Goal: Task Accomplishment & Management: Manage account settings

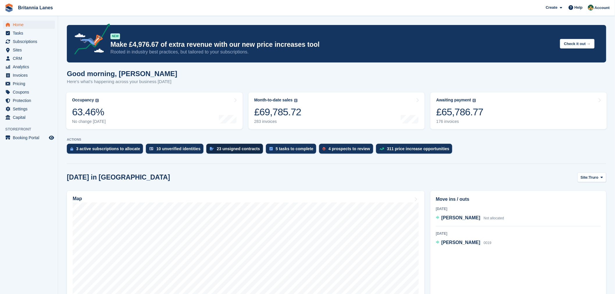
click at [243, 149] on div "23 unsigned contracts" at bounding box center [238, 148] width 43 height 5
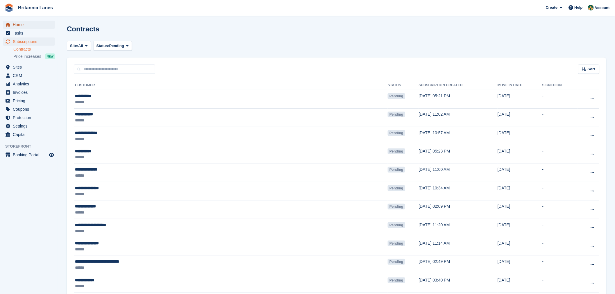
click at [18, 24] on span "Home" at bounding box center [30, 25] width 35 height 8
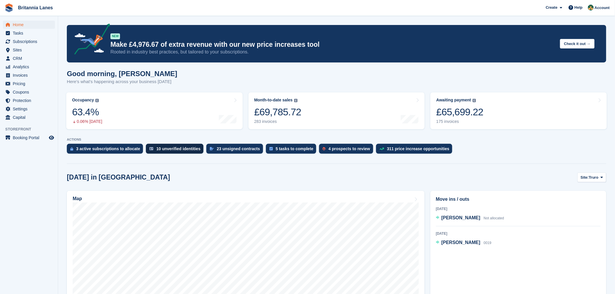
click at [175, 149] on div "10 unverified identities" at bounding box center [178, 148] width 44 height 5
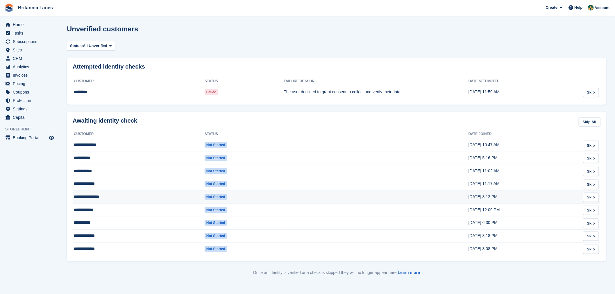
click at [99, 198] on td "**********" at bounding box center [139, 197] width 132 height 13
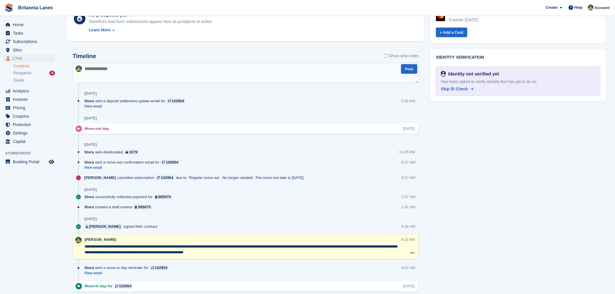
scroll to position [271, 0]
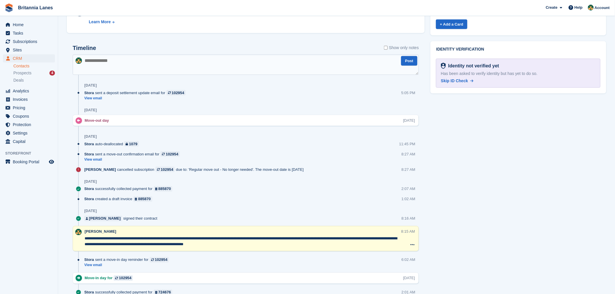
drag, startPoint x: 452, startPoint y: 80, endPoint x: 337, endPoint y: 39, distance: 121.3
click at [452, 79] on span "Skip ID Check" at bounding box center [454, 80] width 27 height 5
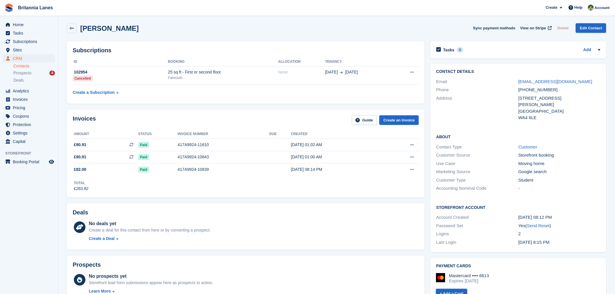
scroll to position [0, 0]
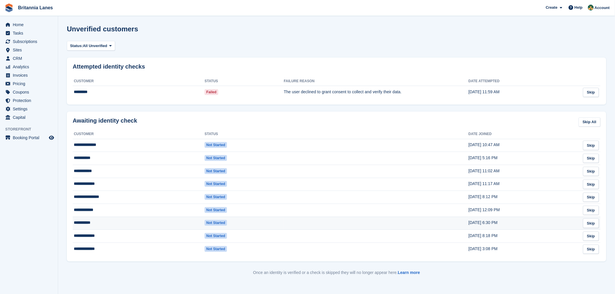
click at [91, 221] on td "**********" at bounding box center [139, 223] width 132 height 13
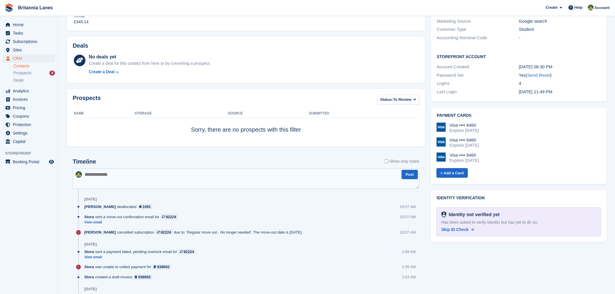
scroll to position [196, 0]
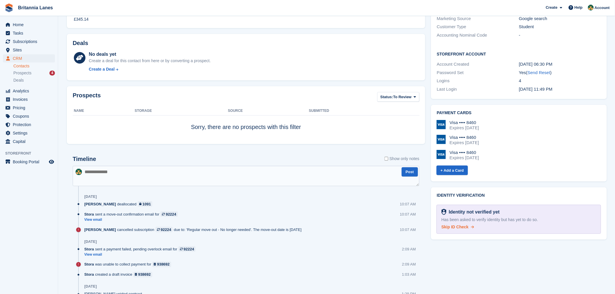
click at [461, 225] on span "Skip ID Check" at bounding box center [454, 227] width 27 height 5
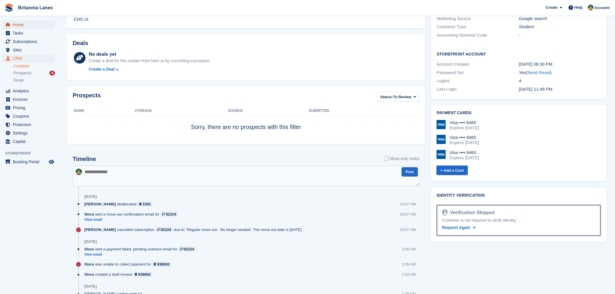
click at [18, 26] on span "Home" at bounding box center [30, 25] width 35 height 8
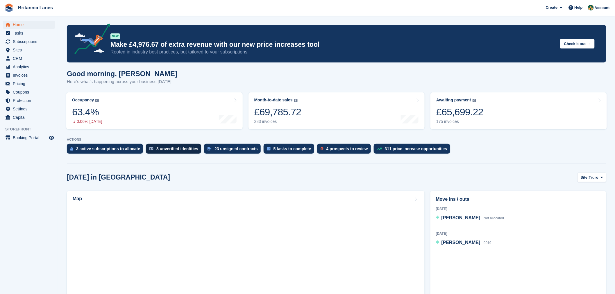
click at [176, 152] on div "8 unverified identities" at bounding box center [173, 149] width 55 height 10
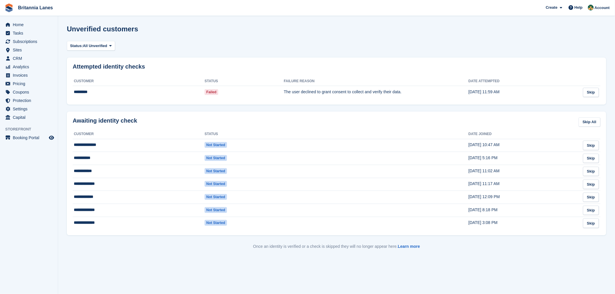
click at [100, 250] on div "Once an identity is verified or a check is skipped they will no longer appear h…" at bounding box center [336, 246] width 539 height 15
click at [60, 114] on section "Unverified customers Status: All Unverified All Unverified Failed In Progress A…" at bounding box center [336, 147] width 557 height 294
click at [16, 24] on span "Home" at bounding box center [30, 25] width 35 height 8
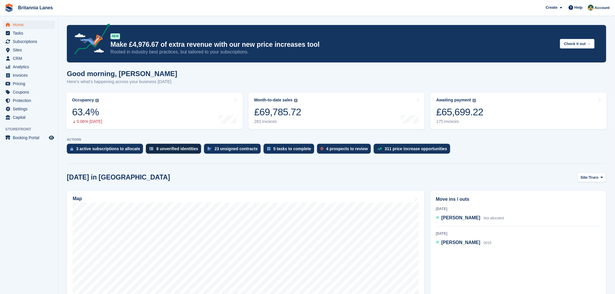
click at [176, 148] on div "8 unverified identities" at bounding box center [177, 148] width 42 height 5
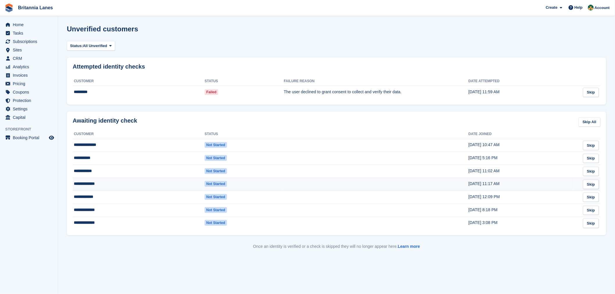
click at [114, 184] on td "**********" at bounding box center [139, 184] width 132 height 13
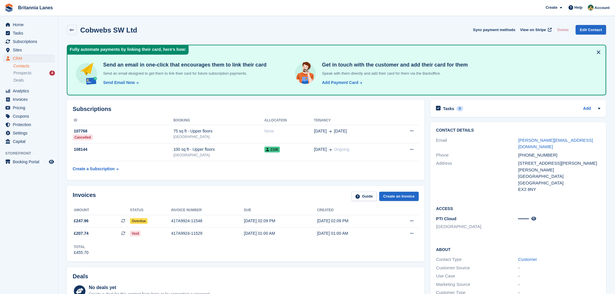
click at [156, 195] on div "Invoices Guide Create an Invoice" at bounding box center [246, 198] width 346 height 13
click at [20, 22] on span "Home" at bounding box center [30, 25] width 35 height 8
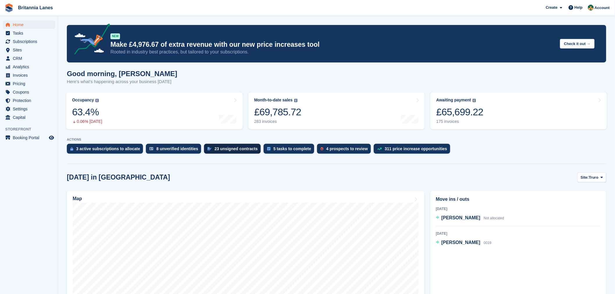
click at [223, 148] on div "23 unsigned contracts" at bounding box center [235, 148] width 43 height 5
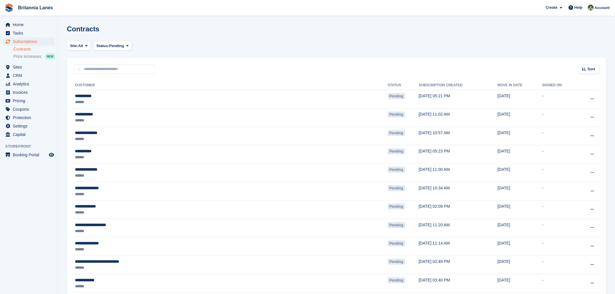
click at [182, 53] on turbo-frame "Site: All Exeter Falmouth Hayle Truro All Status: Pending Pending Signed Voided…" at bounding box center [336, 287] width 539 height 493
drag, startPoint x: 159, startPoint y: 69, endPoint x: 120, endPoint y: 69, distance: 38.4
click at [120, 69] on div "Sort Sort by Move in date Move in (oldest first) Move in (newest first)" at bounding box center [336, 66] width 539 height 17
click at [165, 71] on div "Sort Sort by Move in date Move in (oldest first) Move in (newest first)" at bounding box center [336, 66] width 539 height 17
click at [177, 71] on div "Sort Sort by Move in date Move in (oldest first) Move in (newest first)" at bounding box center [336, 66] width 539 height 17
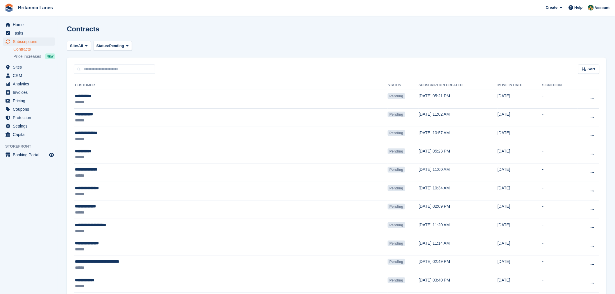
click at [178, 70] on div "Sort Sort by Move in date Move in (oldest first) Move in (newest first)" at bounding box center [336, 66] width 539 height 17
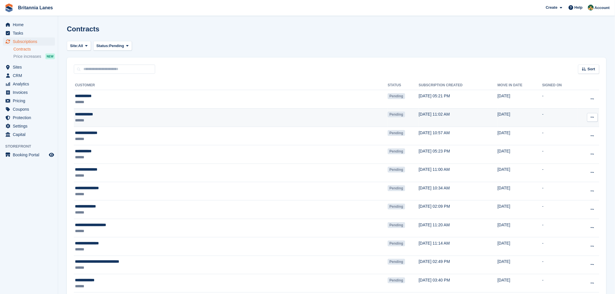
click at [90, 112] on div "**********" at bounding box center [162, 114] width 174 height 6
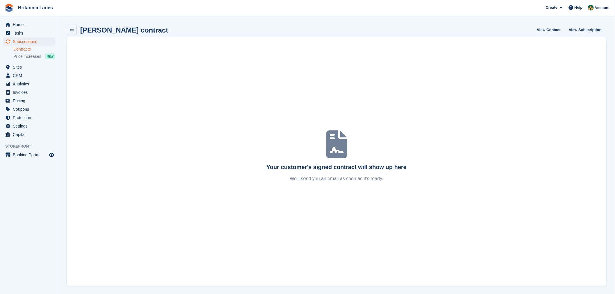
click at [19, 19] on div "Home Tasks Subscriptions Subscriptions Subscriptions Contracts Price increases …" at bounding box center [29, 78] width 58 height 121
click at [19, 23] on span "Home" at bounding box center [30, 25] width 35 height 8
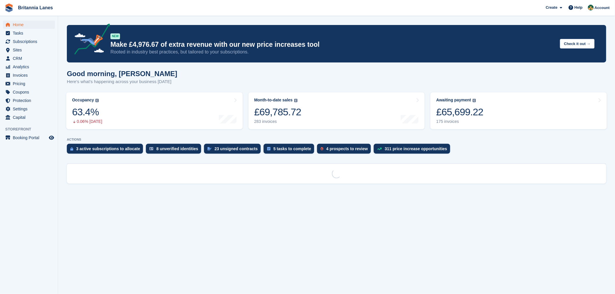
click at [176, 78] on div "Good morning, [PERSON_NAME] Here's what's happening across your business [DATE]" at bounding box center [336, 81] width 539 height 22
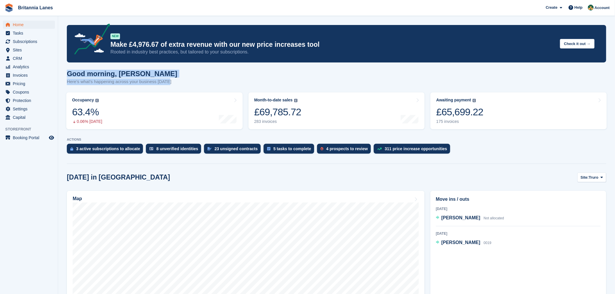
drag, startPoint x: 78, startPoint y: 76, endPoint x: 65, endPoint y: 74, distance: 13.3
click at [153, 71] on h1 "Good morning, Nathan" at bounding box center [122, 74] width 110 height 8
drag, startPoint x: 168, startPoint y: 82, endPoint x: 62, endPoint y: 74, distance: 105.8
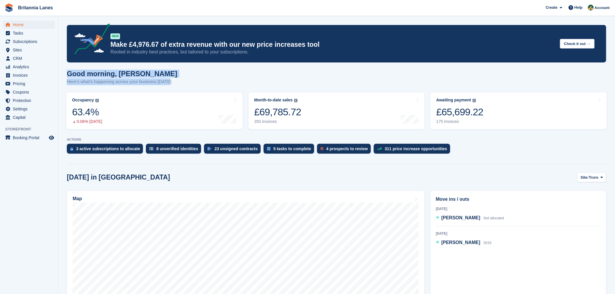
click at [169, 74] on div "Good morning, Nathan Here's what's happening across your business today" at bounding box center [336, 81] width 539 height 22
click at [156, 74] on h1 "Good morning, Nathan" at bounding box center [122, 74] width 110 height 8
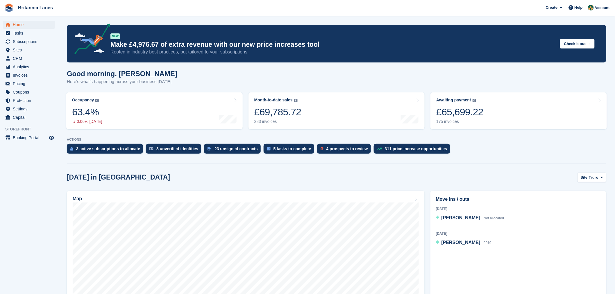
click at [481, 174] on div "Today in Truro Site: Truro Truro Falmouth Exeter Hayle" at bounding box center [336, 178] width 539 height 10
click at [457, 219] on span "William John" at bounding box center [460, 217] width 39 height 5
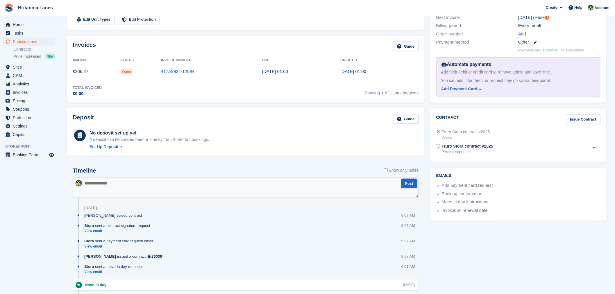
scroll to position [134, 0]
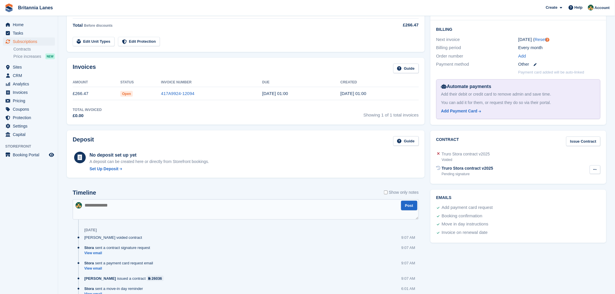
click at [599, 171] on button at bounding box center [595, 169] width 11 height 9
click at [540, 160] on div "Truro Stora contract v2025 Voided" at bounding box center [518, 157] width 164 height 14
click at [461, 169] on div "Truro Stora contract v2025" at bounding box center [467, 168] width 51 height 6
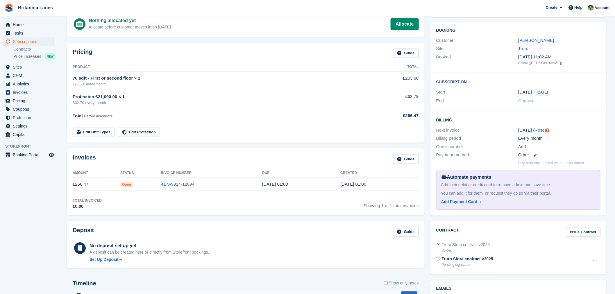
scroll to position [0, 0]
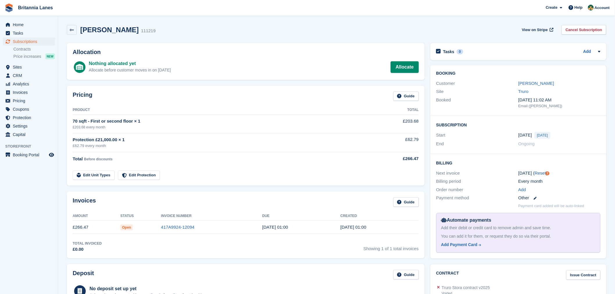
click at [198, 105] on div "Pricing Guide Product Total 70 sqft - First or second floor × 1 £203.68 every m…" at bounding box center [246, 136] width 358 height 100
click at [22, 71] on span "Sites" at bounding box center [30, 67] width 35 height 8
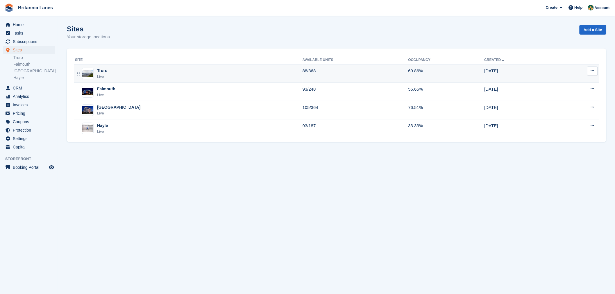
click at [116, 80] on td "Truro Live" at bounding box center [188, 74] width 229 height 18
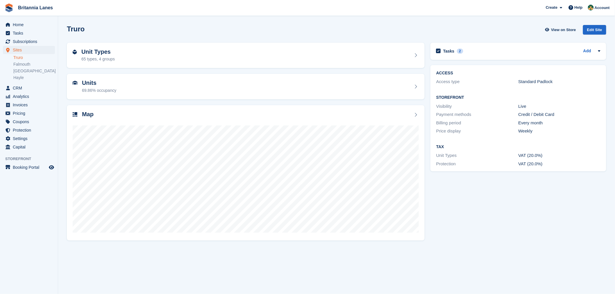
click at [121, 34] on div "Truro View on Store Edit Site" at bounding box center [336, 30] width 539 height 10
drag, startPoint x: 89, startPoint y: 34, endPoint x: 64, endPoint y: 31, distance: 24.7
click at [63, 31] on section "Truro View on Store Edit Site Unit Types 65 types, 4 groups Units 69.86% occupa…" at bounding box center [336, 147] width 557 height 294
click at [106, 38] on div "Truro View on Store Edit Site" at bounding box center [336, 31] width 545 height 18
click at [110, 89] on div "69.86% occupancy" at bounding box center [99, 90] width 34 height 6
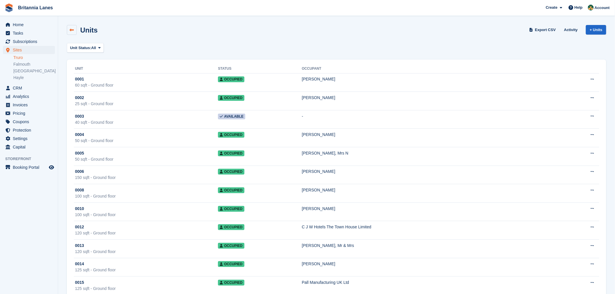
click at [74, 30] on link at bounding box center [72, 30] width 10 height 10
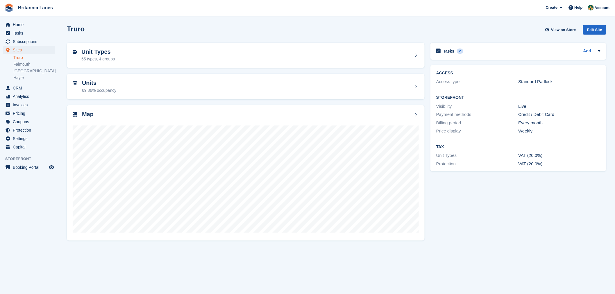
click at [107, 58] on div "65 types, 4 groups" at bounding box center [97, 59] width 33 height 6
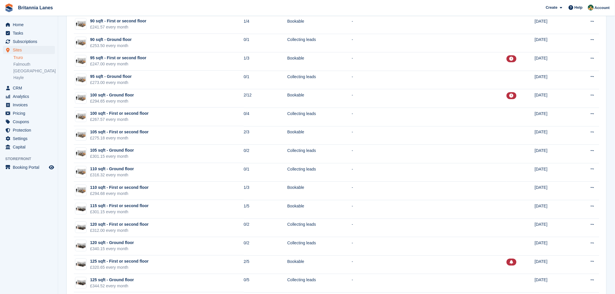
scroll to position [639, 0]
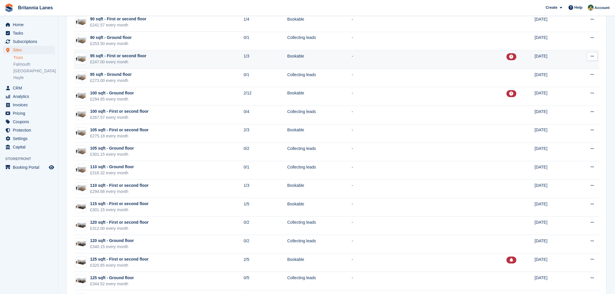
click at [155, 60] on td "95 sqft - First or second floor £247.00 every month" at bounding box center [159, 59] width 170 height 19
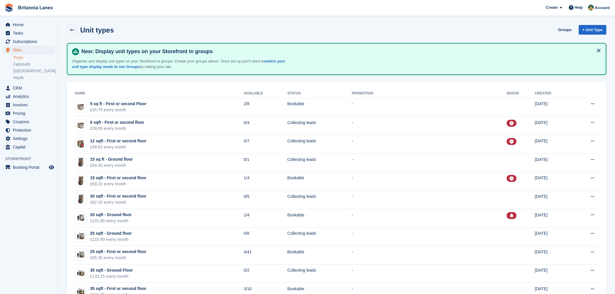
scroll to position [639, 0]
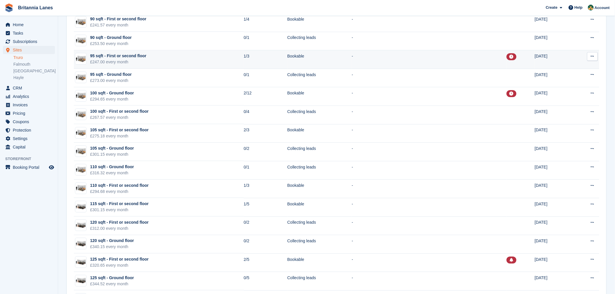
click at [134, 63] on div "£247.00 every month" at bounding box center [118, 62] width 56 height 6
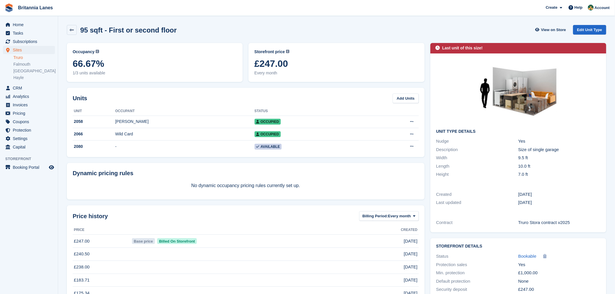
click at [130, 103] on div "Units Add Units Unit Occupant Status 2058 Christopher Lingham Occupied Edit uni…" at bounding box center [246, 122] width 358 height 69
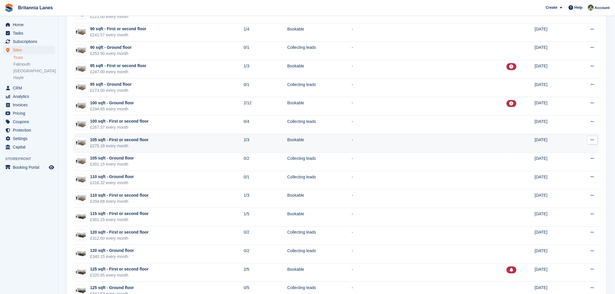
scroll to position [609, 0]
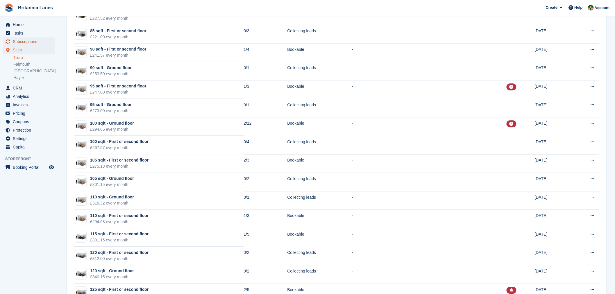
click at [34, 44] on span "Subscriptions" at bounding box center [30, 41] width 35 height 8
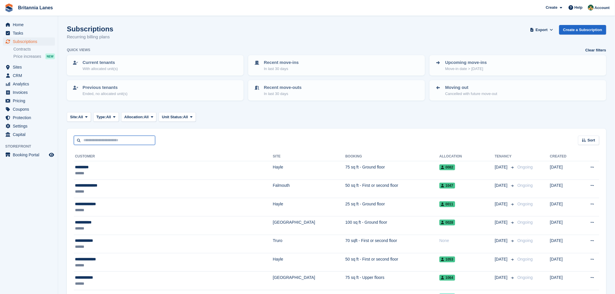
click at [104, 139] on input "text" at bounding box center [114, 141] width 81 height 10
type input "****"
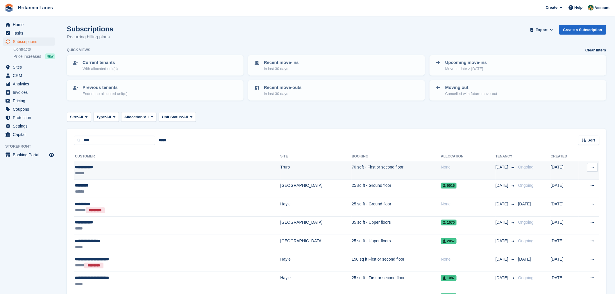
click at [105, 167] on div "**********" at bounding box center [135, 167] width 121 height 6
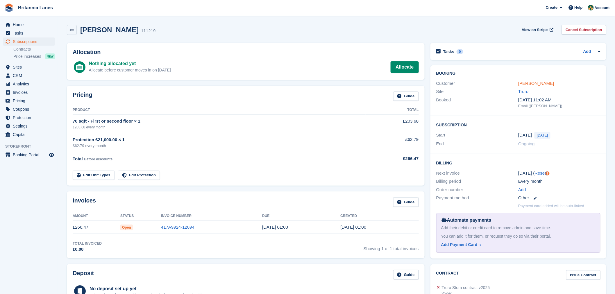
click at [536, 83] on link "[PERSON_NAME]" at bounding box center [536, 83] width 36 height 5
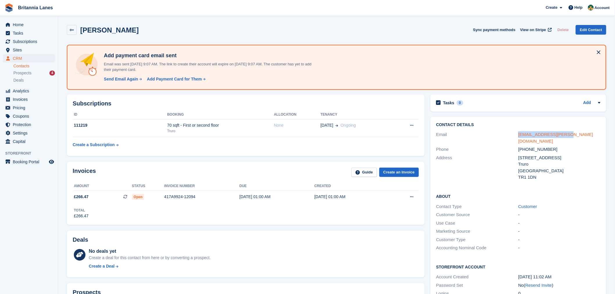
drag, startPoint x: 568, startPoint y: 132, endPoint x: 519, endPoint y: 137, distance: 49.3
click at [519, 137] on div "[EMAIL_ADDRESS][PERSON_NAME][DOMAIN_NAME]" at bounding box center [559, 137] width 82 height 13
copy link "[EMAIL_ADDRESS][PERSON_NAME][DOMAIN_NAME]"
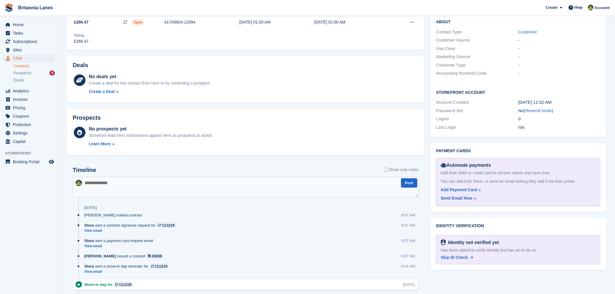
scroll to position [181, 0]
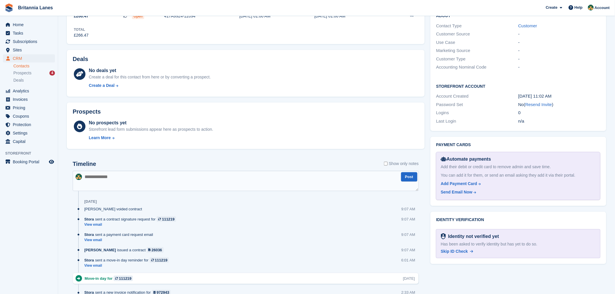
click at [511, 212] on div "Identity verification Identity not verified yet Has been asked to verify identi…" at bounding box center [518, 238] width 176 height 52
click at [480, 217] on div "Identity verification Identity not verified yet Has been asked to verify identi…" at bounding box center [518, 238] width 176 height 52
drag, startPoint x: 478, startPoint y: 214, endPoint x: 435, endPoint y: 215, distance: 43.3
click at [435, 215] on div "Identity verification Identity not verified yet Has been asked to verify identi…" at bounding box center [518, 238] width 176 height 52
click at [486, 218] on h2 "Identity verification" at bounding box center [518, 220] width 164 height 5
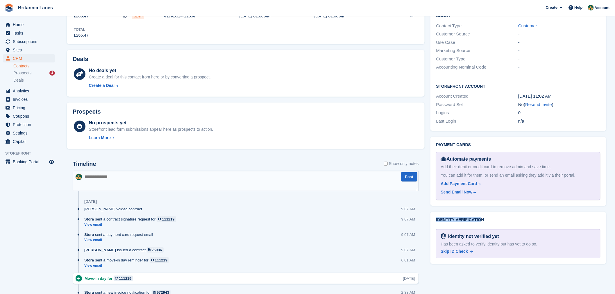
drag, startPoint x: 478, startPoint y: 214, endPoint x: 436, endPoint y: 212, distance: 41.9
click at [436, 218] on h2 "Identity verification" at bounding box center [518, 220] width 164 height 5
click at [479, 218] on h2 "Identity verification" at bounding box center [518, 220] width 164 height 5
drag, startPoint x: 484, startPoint y: 211, endPoint x: 432, endPoint y: 209, distance: 52.3
click at [432, 212] on div "Identity verification Identity not verified yet Has been asked to verify identi…" at bounding box center [518, 238] width 176 height 52
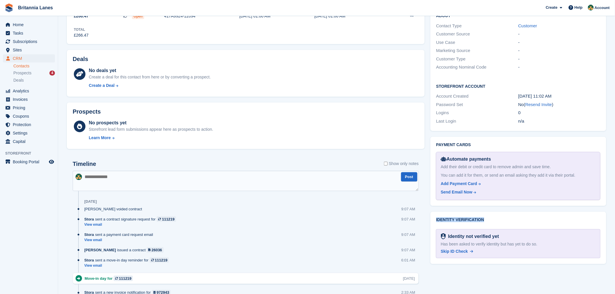
click at [491, 212] on div "Identity verification Identity not verified yet Has been asked to verify identi…" at bounding box center [518, 238] width 176 height 52
click at [425, 148] on div "Prospects No prospects yet Storefront lead form submissions appear here as pros…" at bounding box center [246, 126] width 364 height 53
click at [431, 145] on div "Payment cards Automate payments Add their debit or credit card to remove admin …" at bounding box center [518, 171] width 176 height 69
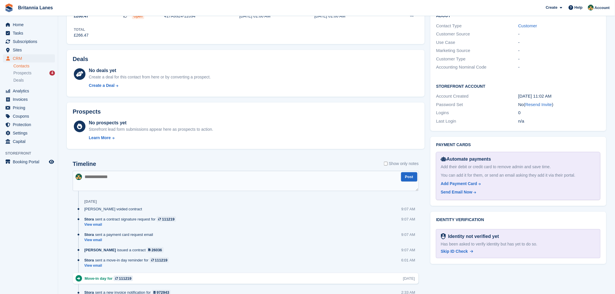
click at [411, 137] on div "No prospects yet Storefront lead form submissions appear here as prospects to a…" at bounding box center [254, 131] width 330 height 24
click at [185, 133] on div "No prospects yet Storefront lead form submissions appear here as prospects to a…" at bounding box center [151, 131] width 124 height 24
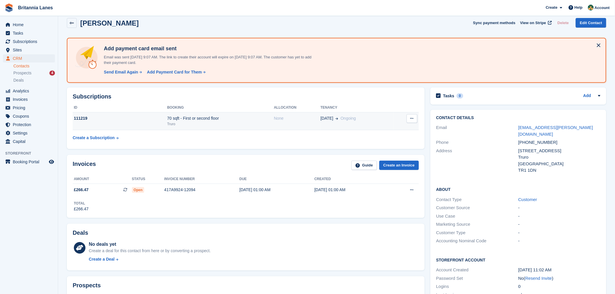
scroll to position [0, 0]
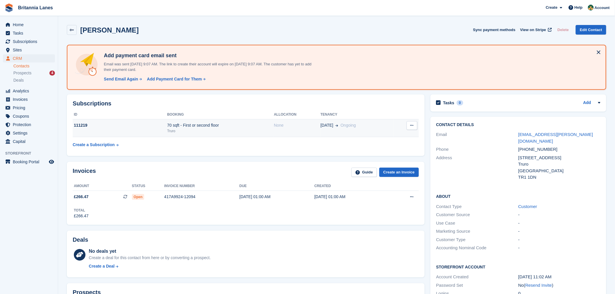
click at [129, 129] on td "111219" at bounding box center [120, 128] width 94 height 18
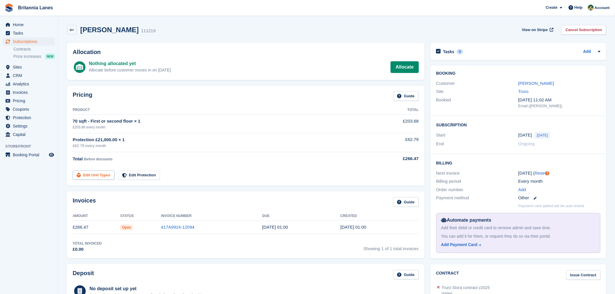
click at [94, 175] on link "Edit Unit Types" at bounding box center [94, 176] width 42 height 10
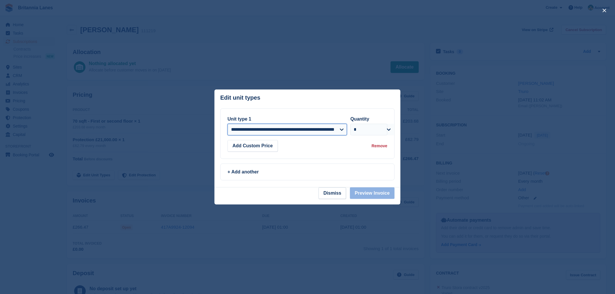
click at [317, 135] on select "**********" at bounding box center [287, 130] width 119 height 12
select select "*****"
click at [228, 124] on select "**********" at bounding box center [287, 130] width 119 height 12
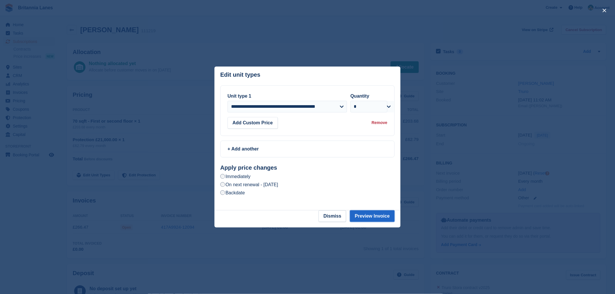
drag, startPoint x: 382, startPoint y: 217, endPoint x: 378, endPoint y: 217, distance: 4.1
click at [382, 217] on button "Preview Invoice" at bounding box center [372, 216] width 45 height 12
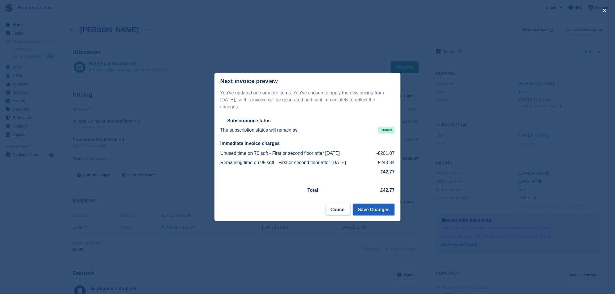
click at [379, 209] on button "Save Changes" at bounding box center [374, 210] width 42 height 12
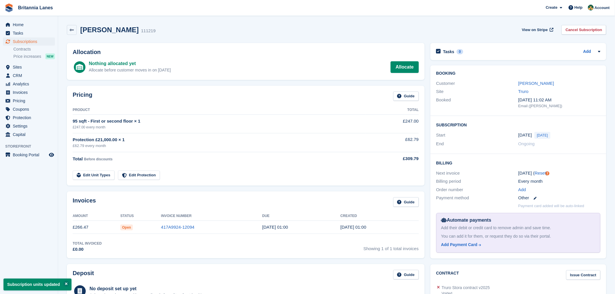
click at [199, 207] on div "Invoices Guide" at bounding box center [246, 203] width 346 height 13
drag, startPoint x: 193, startPoint y: 217, endPoint x: 159, endPoint y: 219, distance: 33.4
click at [159, 219] on tr "Amount Status Invoice Number Due Created" at bounding box center [246, 216] width 346 height 9
click at [192, 216] on th "Invoice Number" at bounding box center [211, 216] width 101 height 9
drag, startPoint x: 367, startPoint y: 216, endPoint x: 131, endPoint y: 211, distance: 236.0
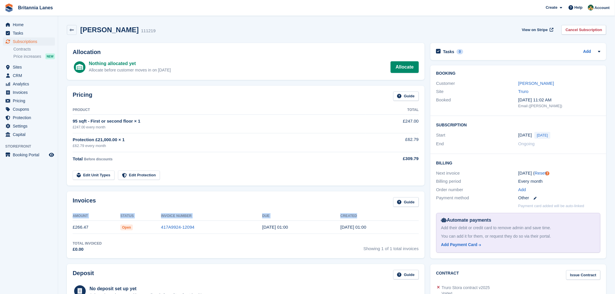
click at [131, 211] on div "Invoices Guide Amount Status Invoice Number Due Created £266.47 Open 417A9924-1…" at bounding box center [246, 225] width 358 height 67
click at [190, 203] on div "Invoices Guide" at bounding box center [246, 203] width 346 height 13
click at [187, 207] on div "Invoices Guide" at bounding box center [246, 203] width 346 height 13
click at [185, 213] on th "Invoice Number" at bounding box center [211, 216] width 101 height 9
click at [97, 176] on link "Edit Unit Types" at bounding box center [94, 176] width 42 height 10
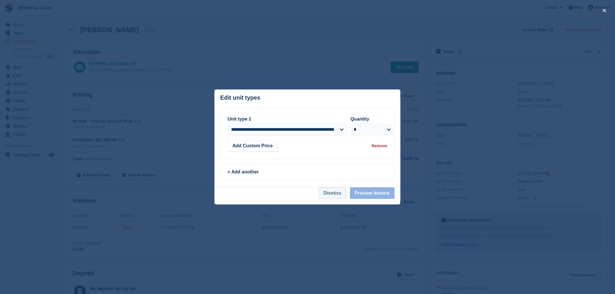
click at [339, 197] on button "Dismiss" at bounding box center [332, 193] width 28 height 12
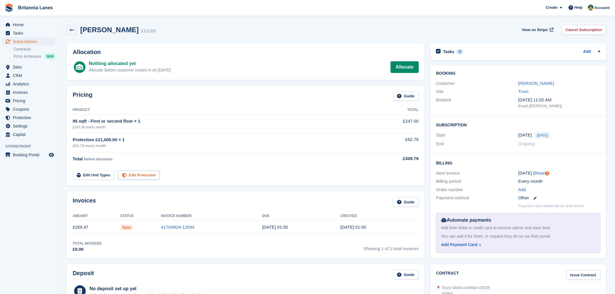
click at [152, 176] on link "Edit Protection" at bounding box center [139, 176] width 42 height 10
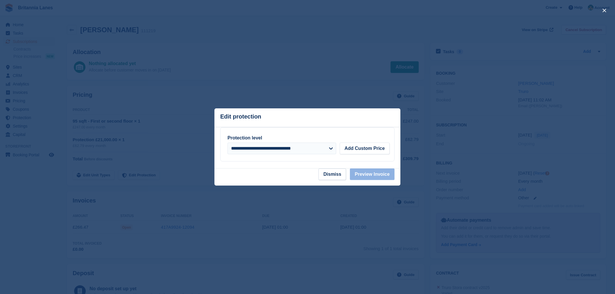
click at [262, 172] on footer "Dismiss Preview Invoice" at bounding box center [307, 177] width 186 height 17
click at [286, 175] on footer "Dismiss Preview Invoice" at bounding box center [307, 177] width 186 height 17
click at [274, 179] on footer "Dismiss Preview Invoice" at bounding box center [307, 177] width 186 height 17
click at [332, 147] on select "**********" at bounding box center [282, 149] width 109 height 12
click at [228, 143] on select "**********" at bounding box center [282, 149] width 109 height 12
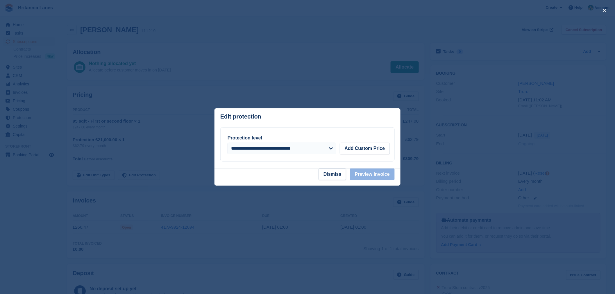
click at [282, 169] on section "**********" at bounding box center [307, 147] width 186 height 41
click at [331, 148] on select "**********" at bounding box center [282, 149] width 109 height 12
select select "*****"
click at [228, 143] on select "**********" at bounding box center [282, 149] width 109 height 12
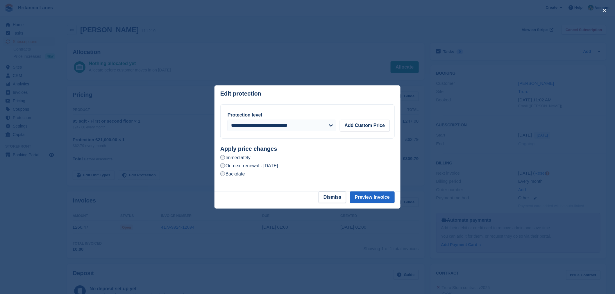
click at [338, 159] on div "Immediately" at bounding box center [307, 157] width 174 height 7
click at [308, 147] on h2 "Apply price changes" at bounding box center [307, 149] width 174 height 7
click at [376, 201] on button "Preview Invoice" at bounding box center [372, 198] width 45 height 12
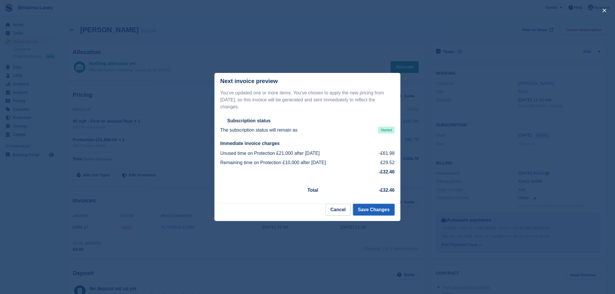
click at [384, 208] on button "Save Changes" at bounding box center [374, 210] width 42 height 12
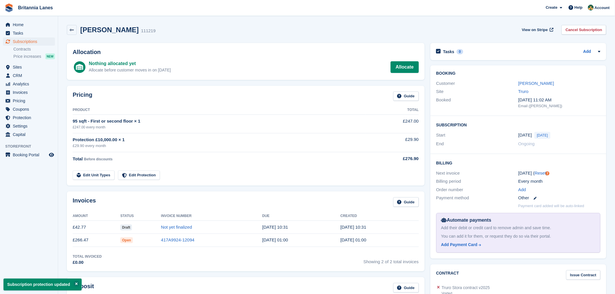
click at [307, 211] on div "Invoices Guide Amount Status Invoice Number Due Created £42.77 Draft Not yet fi…" at bounding box center [246, 232] width 358 height 80
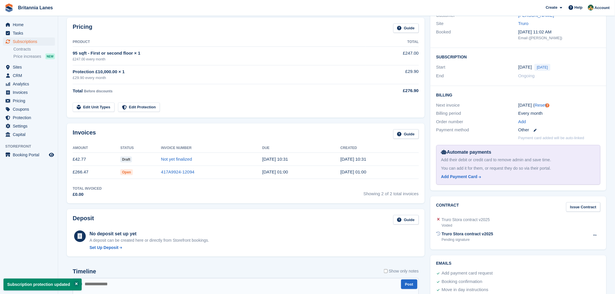
scroll to position [75, 0]
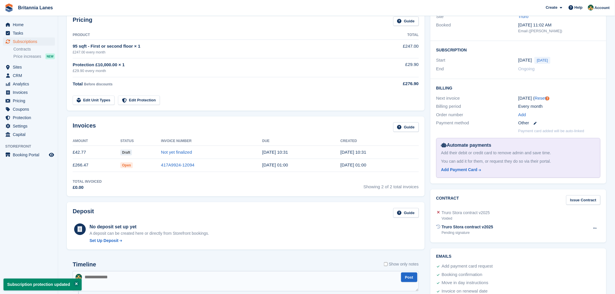
click at [178, 129] on div "Invoices Guide" at bounding box center [246, 128] width 346 height 13
click at [278, 133] on div "Invoices Guide" at bounding box center [246, 128] width 346 height 13
click at [253, 133] on div "Invoices Guide" at bounding box center [246, 128] width 346 height 13
click at [178, 167] on link "417A9924-12094" at bounding box center [177, 164] width 33 height 5
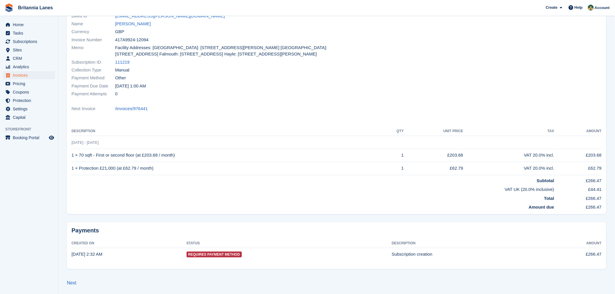
scroll to position [61, 0]
click at [144, 164] on td "1 × Protection £21,000 (at £62.79 / month)" at bounding box center [226, 167] width 311 height 13
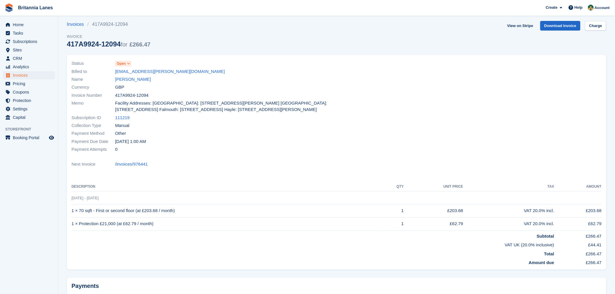
scroll to position [0, 0]
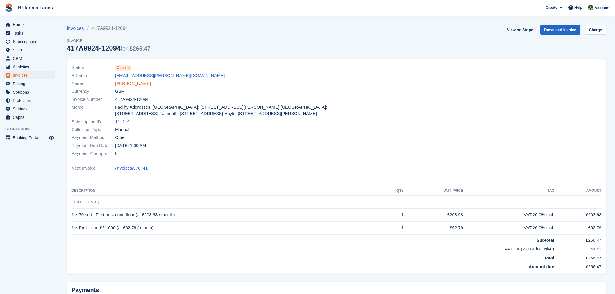
click at [129, 83] on link "[PERSON_NAME]" at bounding box center [133, 83] width 36 height 7
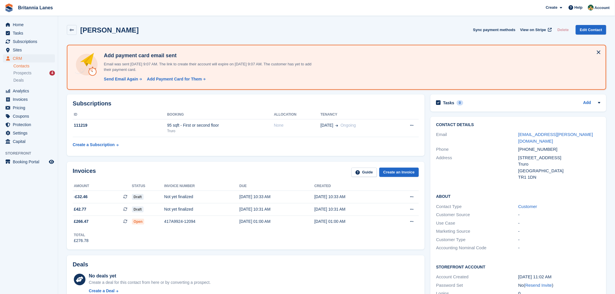
click at [173, 173] on div "Invoices Guide Create an Invoice" at bounding box center [246, 174] width 346 height 13
click at [148, 162] on div "Invoices Guide Create an Invoice Amount Status Invoice number Due Created -£32.…" at bounding box center [246, 206] width 358 height 88
click at [180, 171] on div "Invoices Guide Create an Invoice" at bounding box center [246, 174] width 346 height 13
click at [129, 176] on div "Invoices Guide Create an Invoice" at bounding box center [246, 174] width 346 height 13
click at [129, 173] on div "Invoices Guide Create an Invoice" at bounding box center [246, 174] width 346 height 13
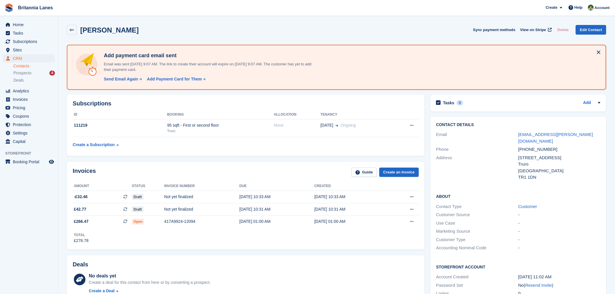
click at [232, 159] on div "Invoices Guide Create an Invoice Amount Status Invoice number Due Created -£32.…" at bounding box center [246, 206] width 364 height 94
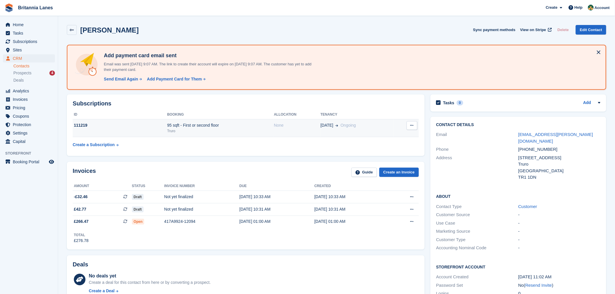
click at [155, 124] on div "111219" at bounding box center [120, 125] width 94 height 6
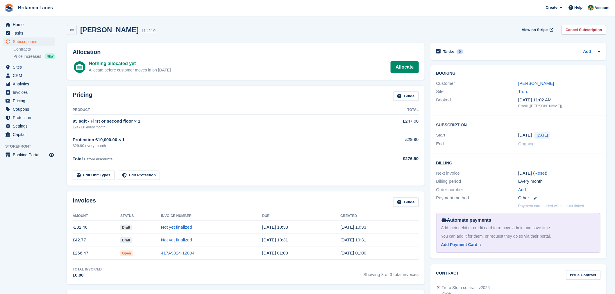
click at [255, 170] on td "Edit Unit Types Edit Protection" at bounding box center [219, 174] width 293 height 12
click at [244, 164] on tr "Edit Unit Types Edit Protection" at bounding box center [246, 172] width 346 height 17
click at [113, 144] on div "£29.90 every month" at bounding box center [219, 146] width 293 height 6
click at [422, 139] on div "Pricing Guide Product Total 95 sqft - First or second floor × 1 £247.00 every m…" at bounding box center [246, 136] width 358 height 100
click at [420, 140] on div "Pricing Guide Product Total 95 sqft - First or second floor × 1 £247.00 every m…" at bounding box center [246, 136] width 358 height 100
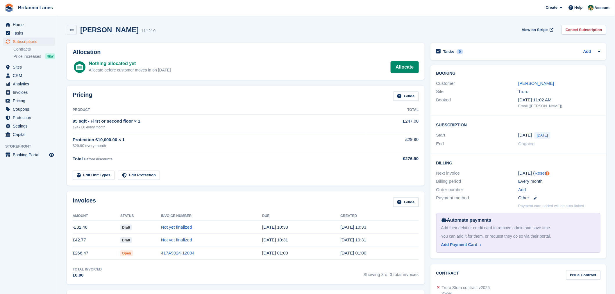
click at [416, 156] on div "£276.90" at bounding box center [392, 158] width 53 height 7
click at [291, 171] on td "Edit Unit Types Edit Protection" at bounding box center [219, 174] width 293 height 12
click at [264, 201] on div "Invoices Guide" at bounding box center [246, 203] width 346 height 13
click at [187, 242] on link "Not yet finalized" at bounding box center [176, 239] width 31 height 5
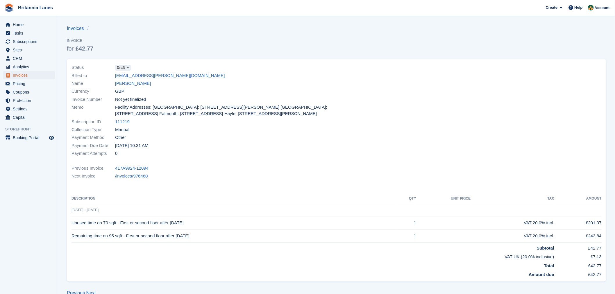
click at [212, 182] on div "Status Draft Billed to will.john@outlook.com Name William John Currency GBP Inv…" at bounding box center [336, 170] width 539 height 223
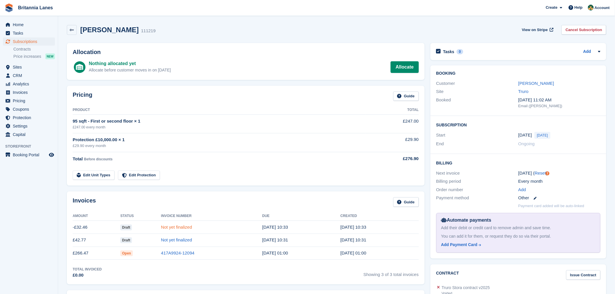
click at [177, 226] on link "Not yet finalized" at bounding box center [176, 227] width 31 height 5
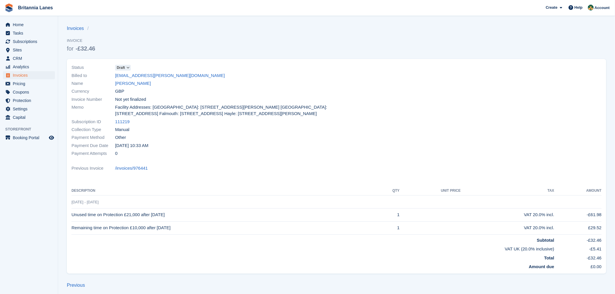
click at [190, 186] on th "Description" at bounding box center [224, 190] width 306 height 9
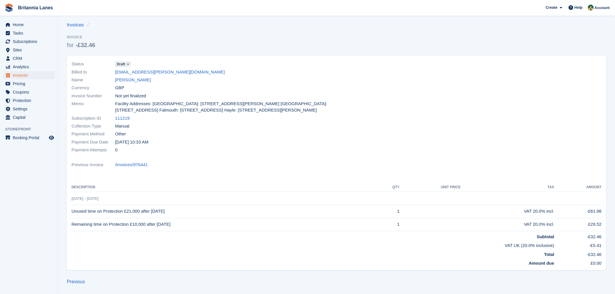
click at [189, 223] on td "Remaining time on Protection £10,000 after 02 Oct 2025" at bounding box center [224, 224] width 306 height 13
click at [539, 233] on td "Subtotal" at bounding box center [312, 235] width 483 height 9
click at [464, 258] on td "Amount due" at bounding box center [312, 262] width 483 height 9
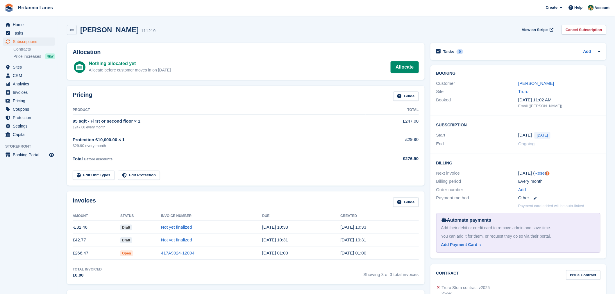
drag, startPoint x: 173, startPoint y: 131, endPoint x: 172, endPoint y: 126, distance: 5.6
click at [173, 131] on td "95 sqft - First or second floor × 1 £247.00 every month" at bounding box center [219, 124] width 293 height 18
click at [207, 207] on div "Invoices Guide" at bounding box center [246, 203] width 346 height 13
click at [350, 174] on td "Edit Unit Types Edit Protection" at bounding box center [219, 174] width 293 height 12
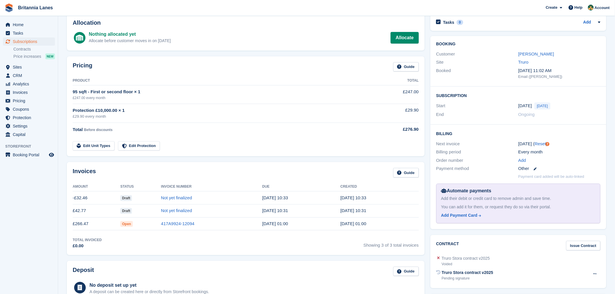
scroll to position [105, 0]
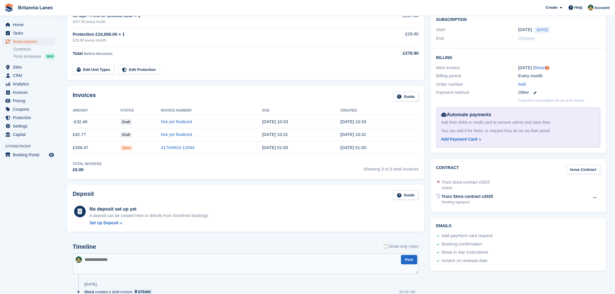
click at [139, 165] on div "Total Invoiced £0.00 Showing 3 of 3 total invoices" at bounding box center [246, 167] width 346 height 12
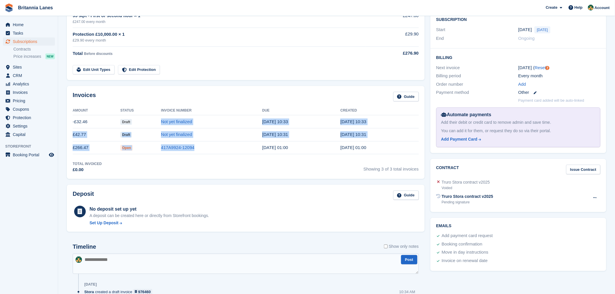
drag, startPoint x: 197, startPoint y: 151, endPoint x: 160, endPoint y: 121, distance: 47.0
click at [160, 121] on tbody "-£32.46 Draft Not yet finalized [DATE] 10:33 [DATE] 10:33 £42.77 Draft Not yet …" at bounding box center [246, 134] width 346 height 39
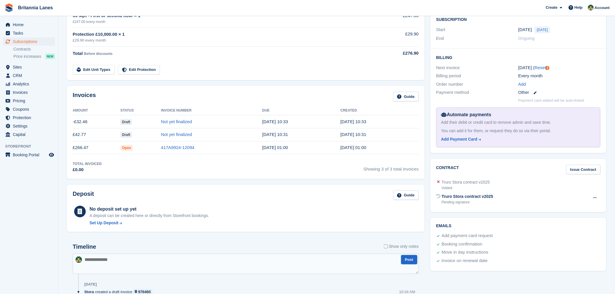
click at [138, 95] on div "Invoices Guide" at bounding box center [246, 98] width 346 height 13
click at [148, 180] on div "Invoices Guide Amount Status Invoice Number Due Created -£32.46 Draft Not yet f…" at bounding box center [246, 132] width 364 height 99
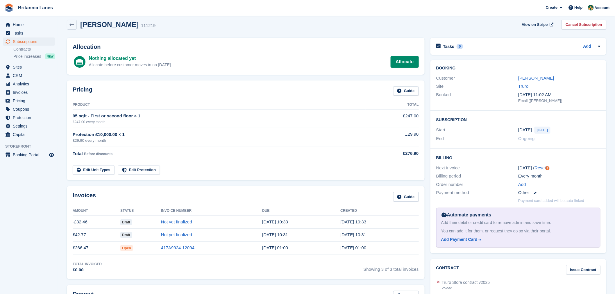
scroll to position [0, 0]
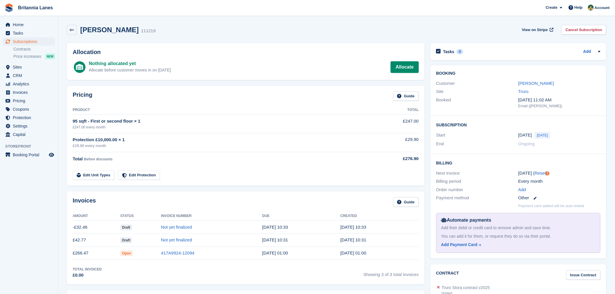
click at [160, 109] on th "Product" at bounding box center [219, 109] width 293 height 9
click at [249, 93] on div "Pricing Guide" at bounding box center [246, 98] width 346 height 13
click at [82, 129] on div "£247.00 every month" at bounding box center [219, 127] width 293 height 5
click at [138, 105] on th "Product" at bounding box center [219, 109] width 293 height 9
drag, startPoint x: 88, startPoint y: 94, endPoint x: 234, endPoint y: 131, distance: 150.6
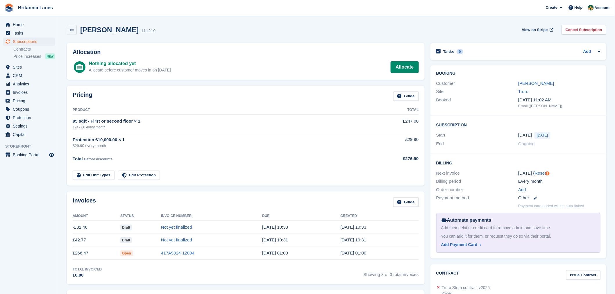
click at [88, 94] on h2 "Pricing" at bounding box center [83, 97] width 20 height 10
click at [530, 85] on link "[PERSON_NAME]" at bounding box center [536, 83] width 36 height 5
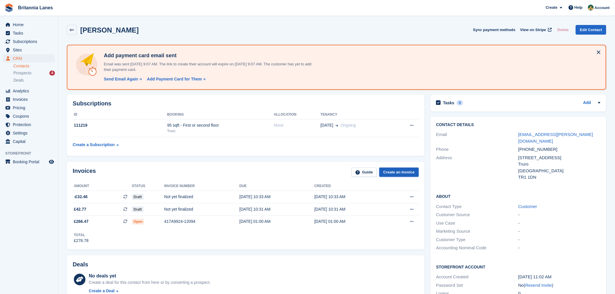
click at [411, 172] on link "Create an Invoice" at bounding box center [399, 173] width 40 height 10
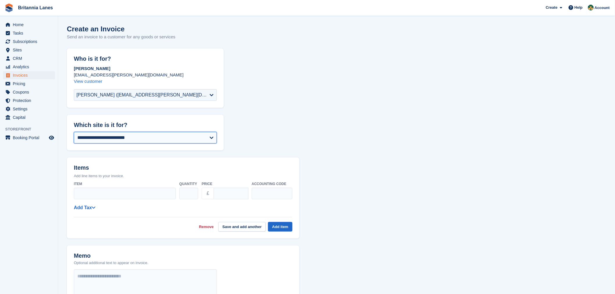
click at [105, 138] on select "**********" at bounding box center [145, 138] width 143 height 12
select select "****"
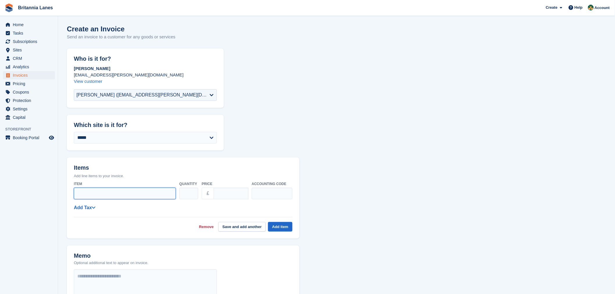
click at [103, 190] on input "Item" at bounding box center [125, 194] width 102 height 12
type input "*"
type input "**********"
click at [218, 195] on input "****" at bounding box center [231, 194] width 35 height 12
type input "******"
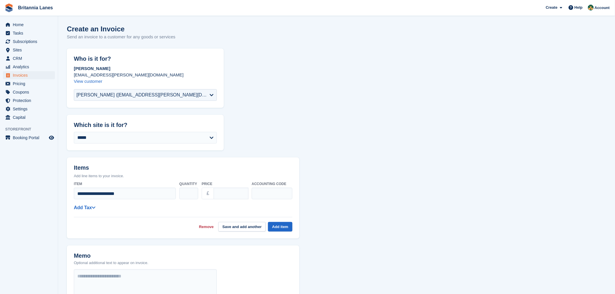
click at [262, 210] on div "**********" at bounding box center [183, 207] width 219 height 7
click at [85, 207] on link "Add Tax" at bounding box center [85, 207] width 22 height 5
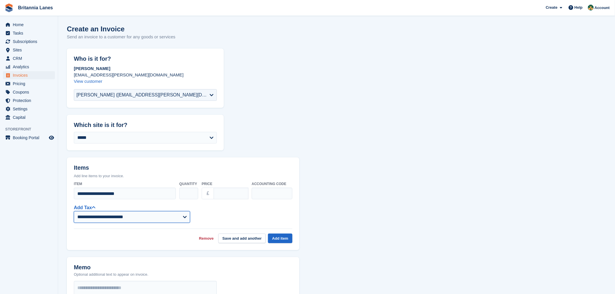
click at [120, 220] on select "**********" at bounding box center [132, 217] width 116 height 12
select select "****"
click at [74, 211] on select "**********" at bounding box center [132, 217] width 116 height 12
click at [285, 240] on button "Add item" at bounding box center [280, 239] width 24 height 10
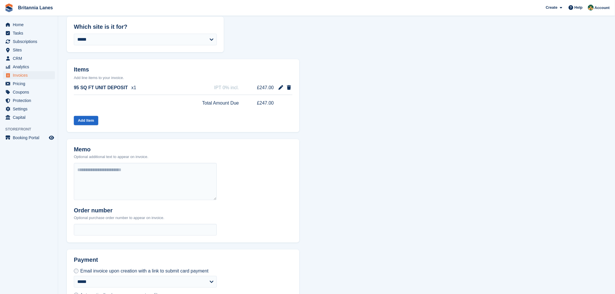
scroll to position [144, 0]
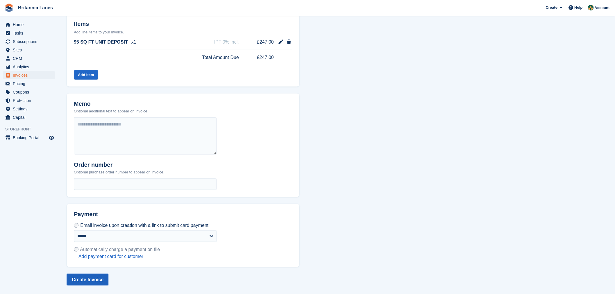
click at [97, 277] on button "Create Invoice" at bounding box center [88, 280] width 42 height 12
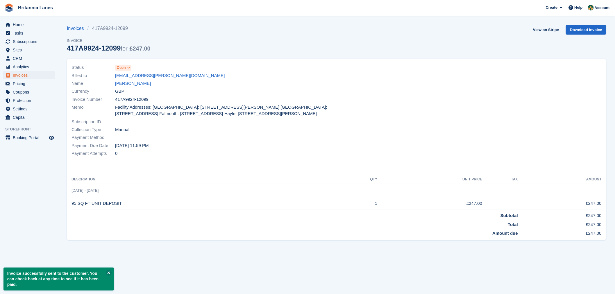
click at [171, 129] on div "Collection Type Manual" at bounding box center [202, 130] width 262 height 8
click at [353, 139] on div at bounding box center [471, 110] width 269 height 101
click at [544, 52] on div "Invoices 417A9924-12099 Invoice 417A9924-12099 for £247.00 View on Stripe Downl…" at bounding box center [336, 42] width 539 height 34
click at [591, 30] on link "Download Invoice" at bounding box center [586, 30] width 40 height 10
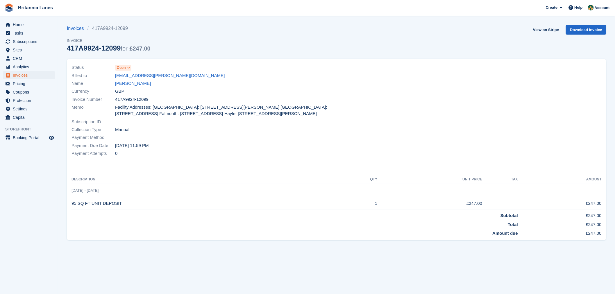
click at [424, 62] on div at bounding box center [471, 110] width 269 height 101
click at [209, 71] on div "Status Open" at bounding box center [202, 68] width 262 height 8
click at [22, 26] on span "Home" at bounding box center [30, 25] width 35 height 8
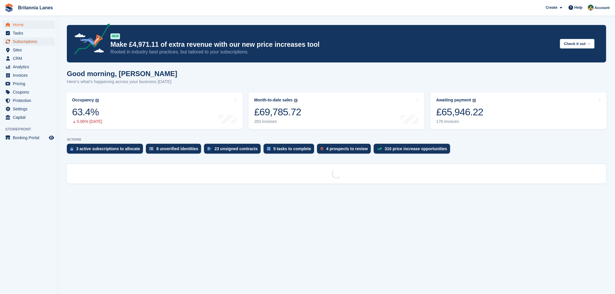
click at [26, 42] on span "Subscriptions" at bounding box center [30, 41] width 35 height 8
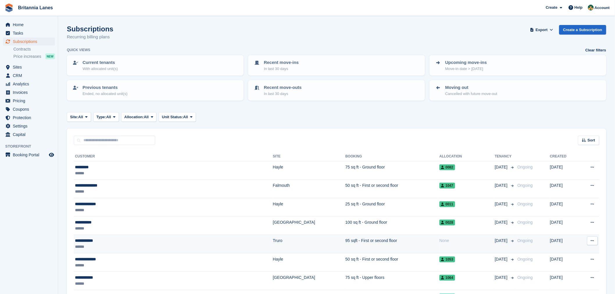
click at [112, 238] on div "**********" at bounding box center [132, 241] width 115 height 6
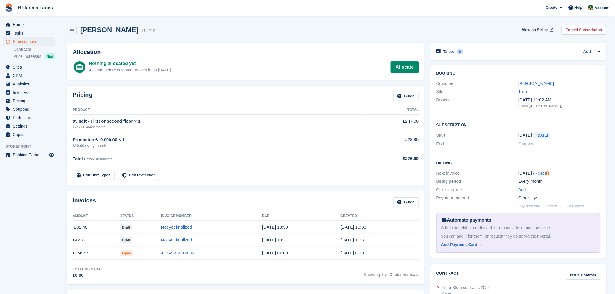
click at [216, 167] on tr "Edit Unit Types Edit Protection" at bounding box center [246, 172] width 346 height 17
click at [19, 26] on span "Home" at bounding box center [30, 25] width 35 height 8
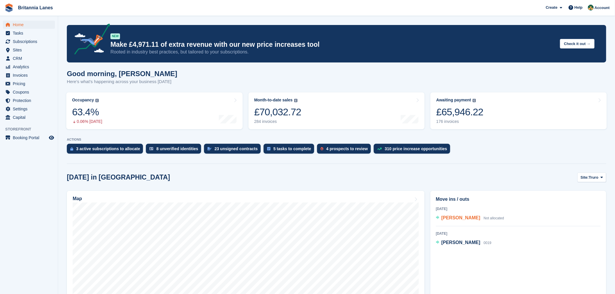
click at [458, 217] on span "[PERSON_NAME]" at bounding box center [460, 217] width 39 height 5
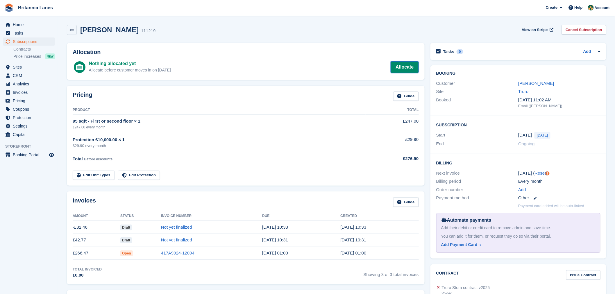
click at [403, 69] on link "Allocate" at bounding box center [405, 67] width 28 height 12
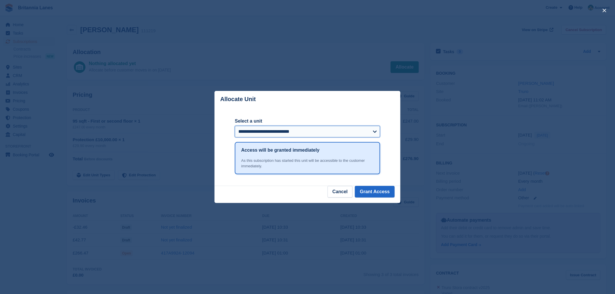
click at [256, 131] on select "**********" at bounding box center [307, 132] width 145 height 12
select select "*****"
click at [235, 126] on select "**********" at bounding box center [307, 132] width 145 height 12
click at [380, 191] on button "Grant Access" at bounding box center [375, 192] width 40 height 12
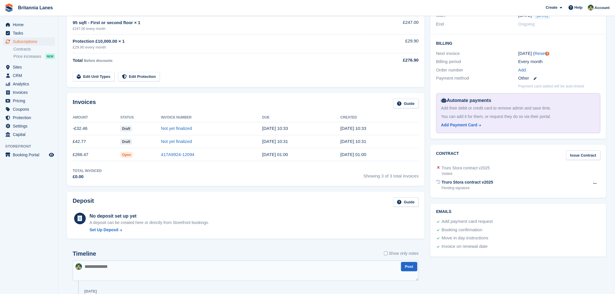
scroll to position [120, 0]
click at [596, 181] on icon at bounding box center [594, 183] width 3 height 4
click at [533, 162] on div "Contract Issue Contract Truro Stora contract v2025 Voided Truro Stora contract …" at bounding box center [518, 170] width 176 height 53
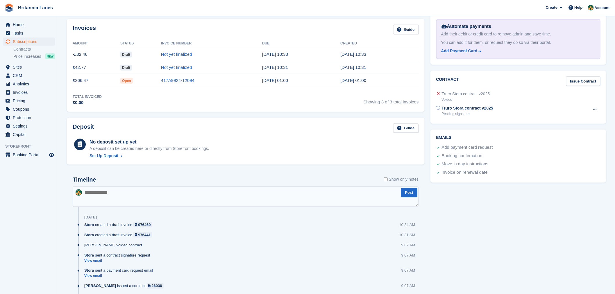
scroll to position [135, 0]
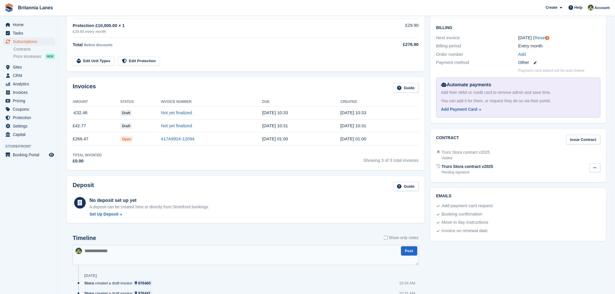
click at [591, 166] on button at bounding box center [595, 168] width 11 height 9
click at [579, 177] on p "Void contract" at bounding box center [572, 180] width 51 height 8
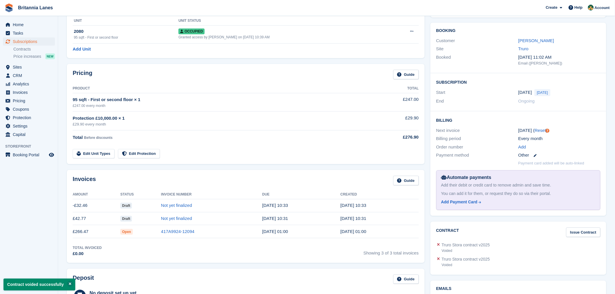
scroll to position [15, 0]
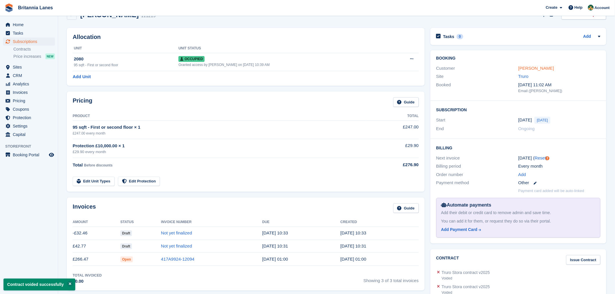
click at [533, 69] on link "[PERSON_NAME]" at bounding box center [536, 68] width 36 height 5
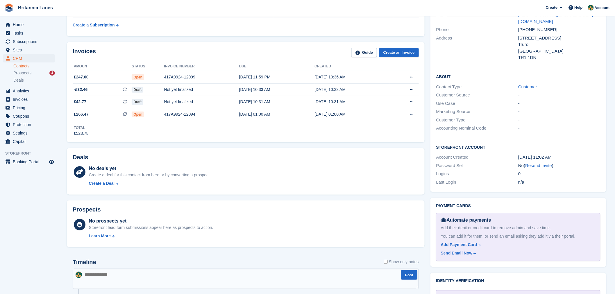
scroll to position [166, 0]
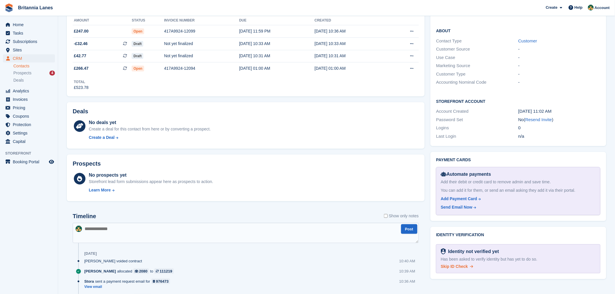
click at [457, 264] on span "Skip ID Check" at bounding box center [454, 266] width 27 height 5
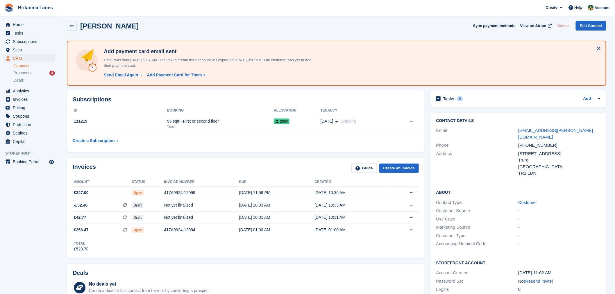
scroll to position [0, 0]
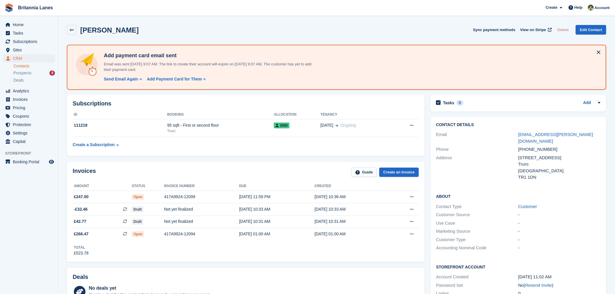
click at [160, 174] on div "Invoices Guide Create an Invoice" at bounding box center [246, 174] width 346 height 13
drag, startPoint x: 137, startPoint y: 169, endPoint x: 129, endPoint y: 178, distance: 11.8
click at [137, 169] on div "Invoices Guide Create an Invoice" at bounding box center [246, 174] width 346 height 13
click at [124, 180] on div "Invoices Guide Create an Invoice Amount Status Invoice number Due Created £247.…" at bounding box center [246, 212] width 358 height 100
click at [12, 25] on link "Home" at bounding box center [29, 25] width 52 height 8
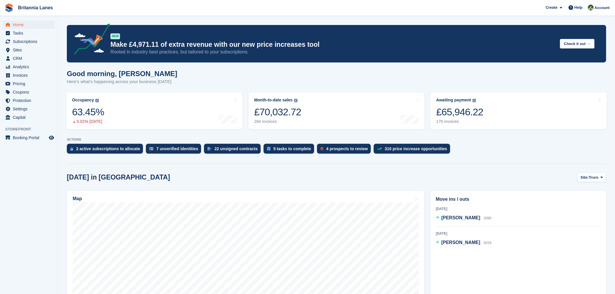
click at [171, 178] on div "[DATE] in [GEOGRAPHIC_DATA] Site: [GEOGRAPHIC_DATA] Truro Falmouth Exeter Hayle" at bounding box center [336, 178] width 539 height 10
click at [460, 219] on span "[PERSON_NAME]" at bounding box center [460, 217] width 39 height 5
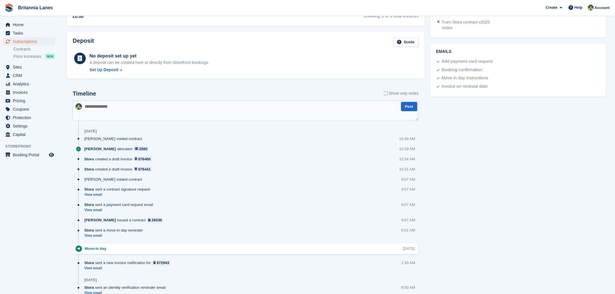
scroll to position [286, 0]
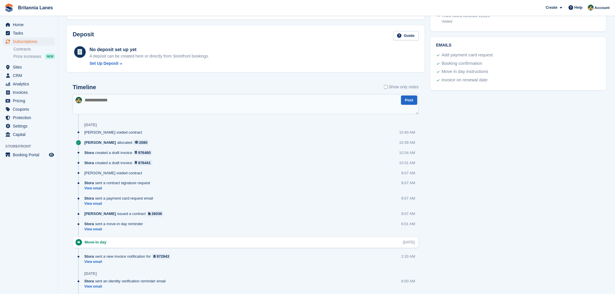
click at [66, 127] on div "Timeline Show only notes Post Today Nathan Kellow voided contract 10:40 AM Nath…" at bounding box center [246, 216] width 364 height 288
click at [70, 156] on div "Timeline Show only notes Post Today Nathan Kellow voided contract 10:40 AM Nath…" at bounding box center [246, 217] width 358 height 279
click at [30, 44] on span "Subscriptions" at bounding box center [30, 41] width 35 height 8
click at [32, 25] on span "Home" at bounding box center [30, 25] width 35 height 8
click at [235, 88] on div "Timeline Show only notes" at bounding box center [246, 89] width 346 height 10
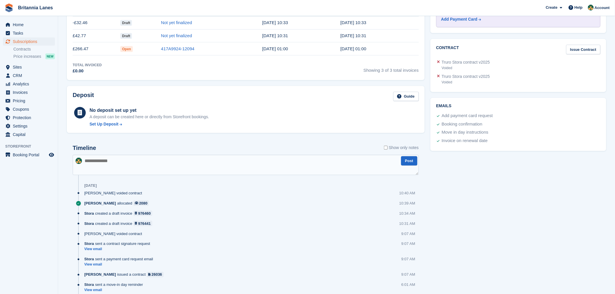
scroll to position [135, 0]
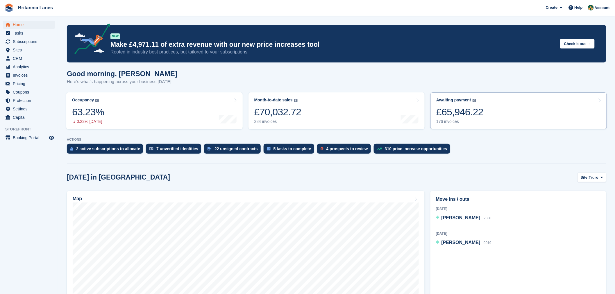
click at [460, 114] on div "£65,946.22" at bounding box center [459, 112] width 47 height 12
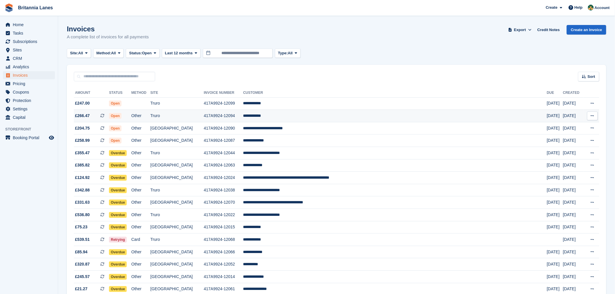
click at [106, 112] on td "£266.47 This is a recurring subscription invoice." at bounding box center [91, 116] width 35 height 12
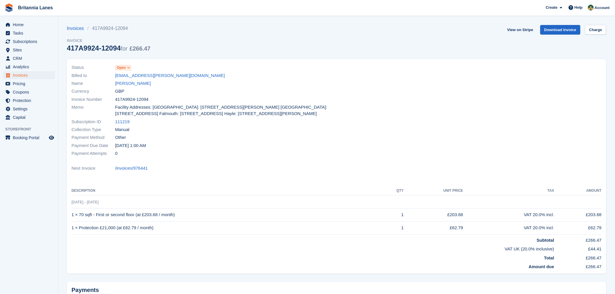
click at [170, 140] on div "Payment Method Other" at bounding box center [202, 138] width 262 height 8
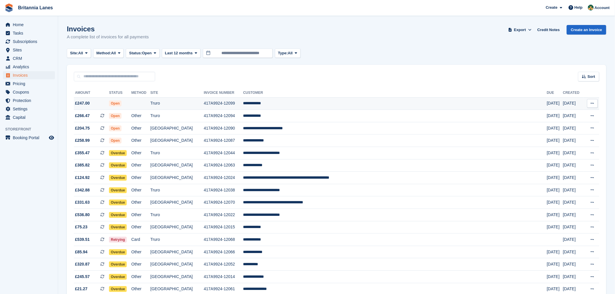
click at [109, 101] on span "£247.00" at bounding box center [91, 103] width 35 height 6
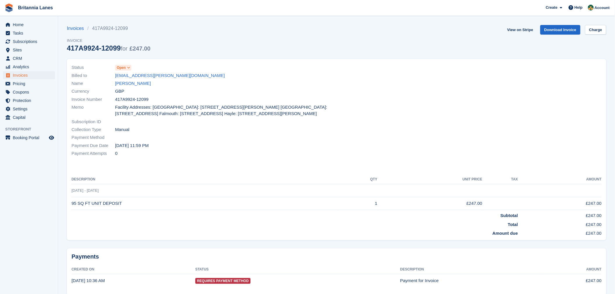
click at [127, 68] on icon at bounding box center [128, 67] width 3 height 3
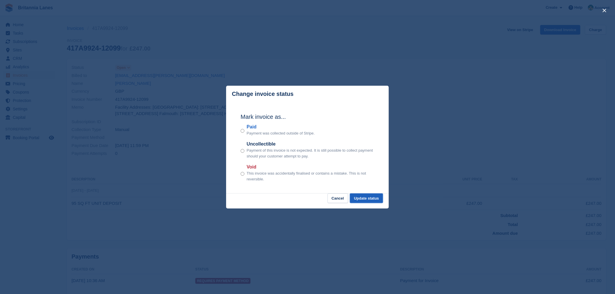
click at [376, 198] on button "Update status" at bounding box center [366, 199] width 33 height 10
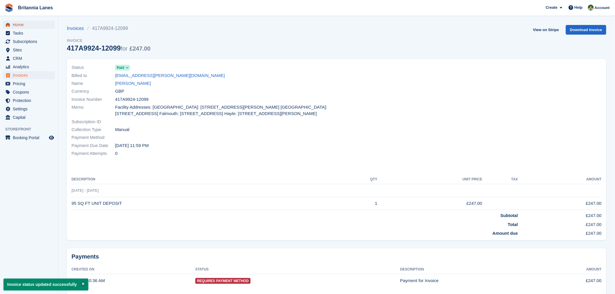
click at [13, 22] on span "Home" at bounding box center [30, 25] width 35 height 8
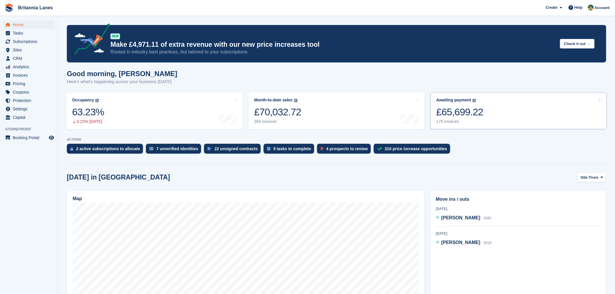
click at [484, 109] on link "Awaiting payment The total outstanding balance on all open invoices. £65,699.22…" at bounding box center [518, 110] width 176 height 37
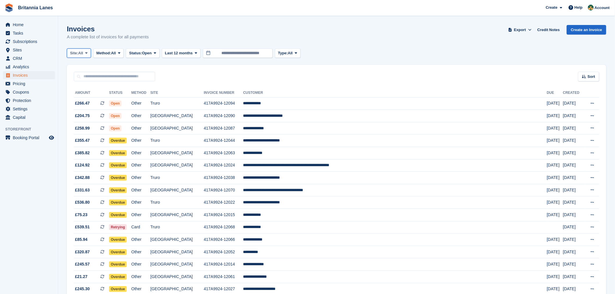
click at [87, 51] on icon at bounding box center [86, 53] width 2 height 4
click at [96, 78] on link "Truro" at bounding box center [95, 77] width 52 height 10
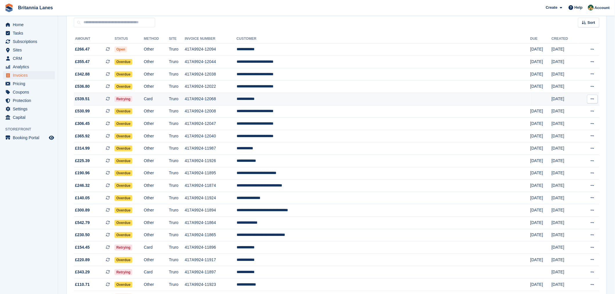
scroll to position [60, 0]
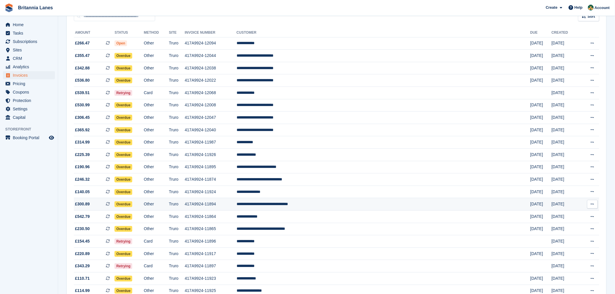
click at [114, 205] on span "£300.89 This is a recurring subscription invoice." at bounding box center [94, 204] width 41 height 6
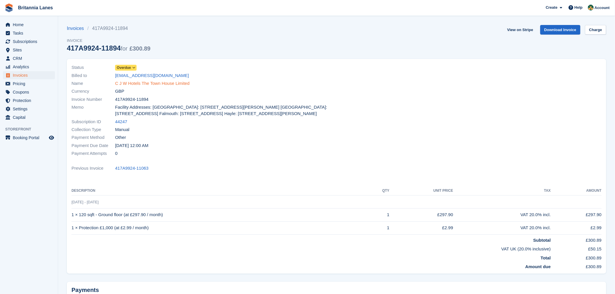
click at [132, 85] on link "C J W Hotels The Town House Limited" at bounding box center [152, 83] width 74 height 7
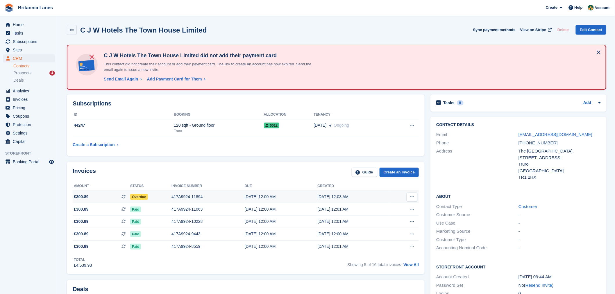
click at [161, 195] on div "Overdue" at bounding box center [150, 197] width 41 height 6
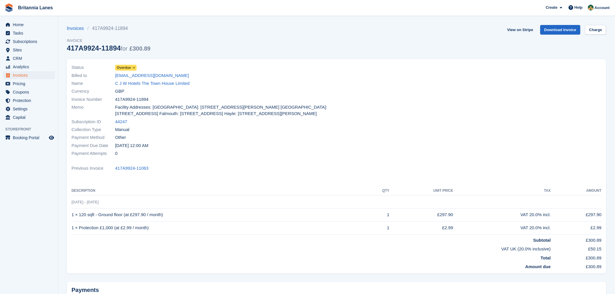
click at [135, 69] on icon at bounding box center [133, 67] width 3 height 3
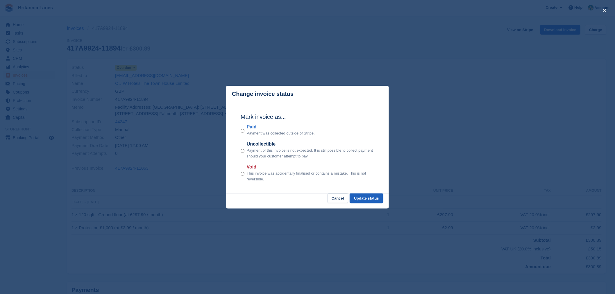
click at [359, 199] on button "Update status" at bounding box center [366, 199] width 33 height 10
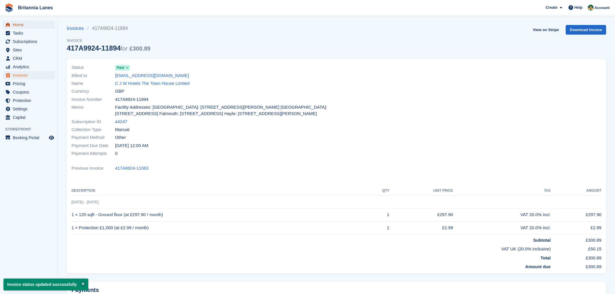
click at [17, 25] on span "Home" at bounding box center [30, 25] width 35 height 8
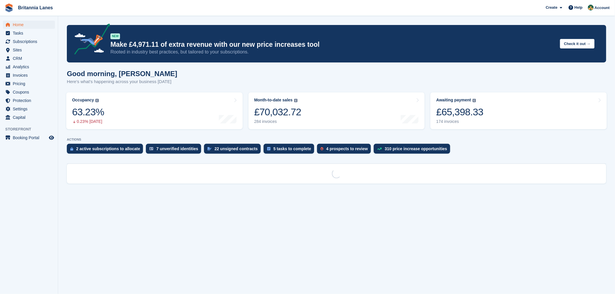
click at [212, 68] on section "NEW Make £4,971.11 of extra revenue with our new price increases tool Rooted in…" at bounding box center [336, 147] width 557 height 294
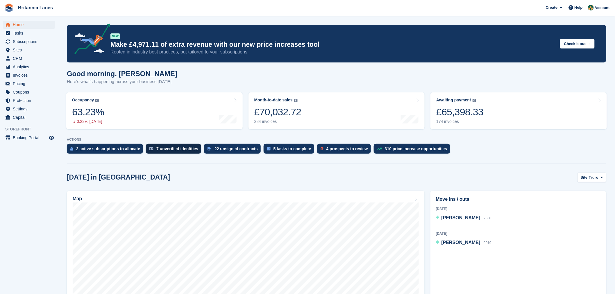
click at [184, 152] on div "7 unverified identities" at bounding box center [173, 149] width 55 height 10
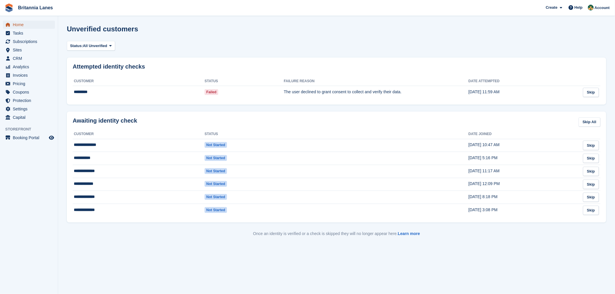
click at [21, 25] on span "Home" at bounding box center [30, 25] width 35 height 8
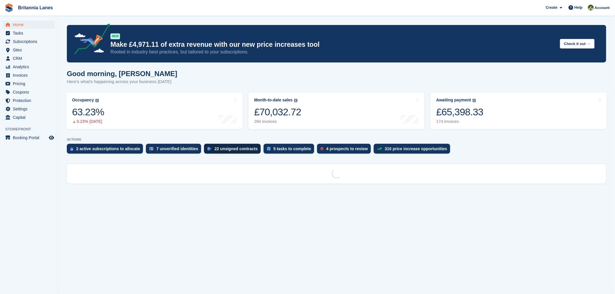
click at [216, 146] on div "22 unsigned contracts" at bounding box center [235, 148] width 43 height 5
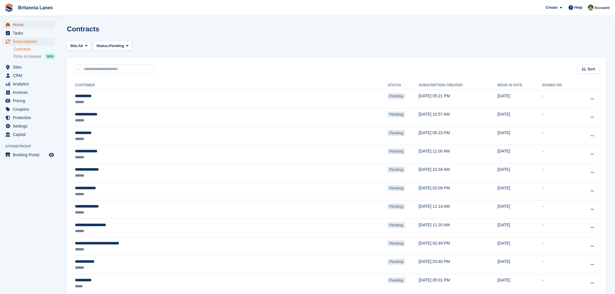
click at [15, 24] on span "Home" at bounding box center [30, 25] width 35 height 8
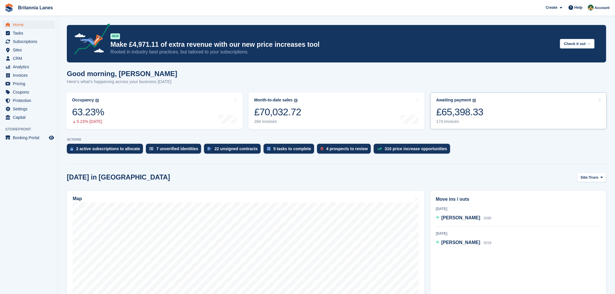
click at [523, 116] on link "Awaiting payment The total outstanding balance on all open invoices. £65,398.33…" at bounding box center [518, 110] width 176 height 37
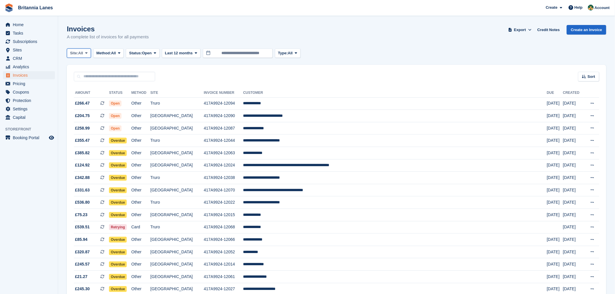
click at [83, 51] on span "All" at bounding box center [80, 53] width 5 height 6
click at [88, 77] on link "Truro" at bounding box center [95, 77] width 52 height 10
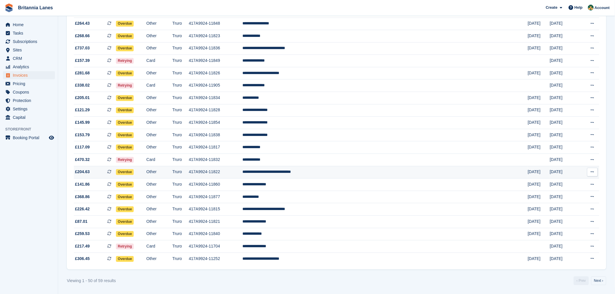
scroll to position [455, 0]
click at [597, 282] on link "Next ›" at bounding box center [598, 281] width 15 height 9
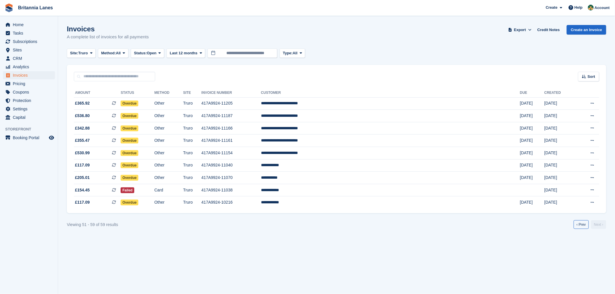
click at [577, 227] on link "‹ Prev" at bounding box center [581, 224] width 15 height 9
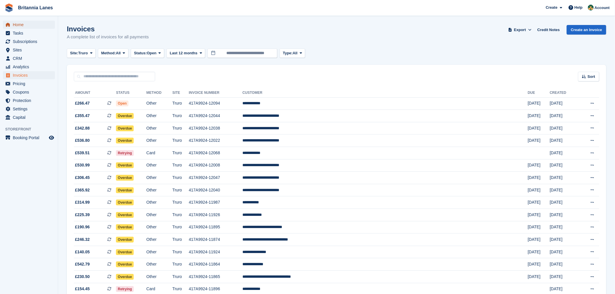
click at [13, 23] on span "Home" at bounding box center [30, 25] width 35 height 8
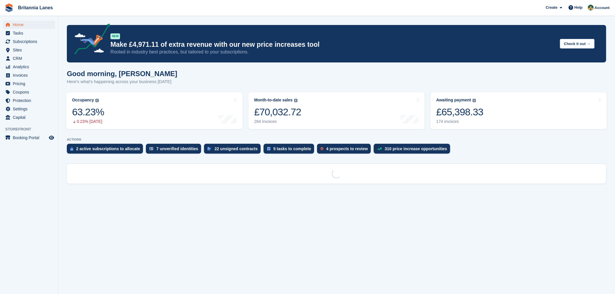
click at [196, 85] on div "Good morning, [PERSON_NAME] Here's what's happening across your business [DATE]" at bounding box center [336, 81] width 539 height 22
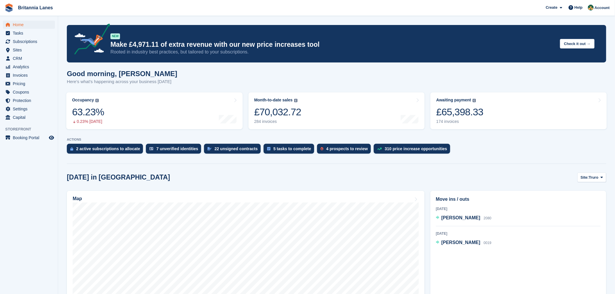
click at [197, 85] on div "Good morning, [PERSON_NAME] Here's what's happening across your business [DATE]" at bounding box center [336, 81] width 539 height 22
click at [220, 147] on div "22 unsigned contracts" at bounding box center [235, 148] width 43 height 5
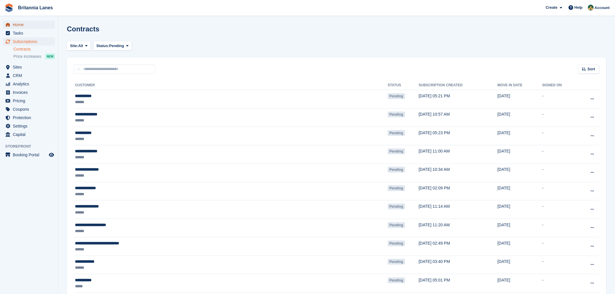
click at [30, 25] on span "Home" at bounding box center [30, 25] width 35 height 8
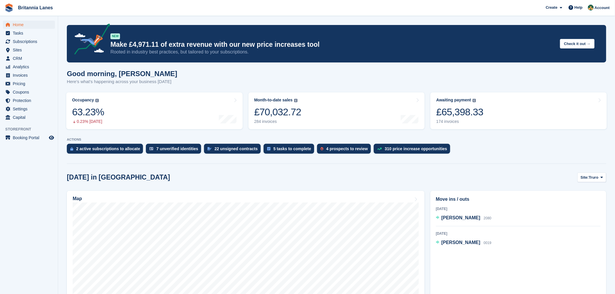
click at [163, 83] on p "Here's what's happening across your business [DATE]" at bounding box center [122, 81] width 110 height 7
drag, startPoint x: 137, startPoint y: 84, endPoint x: 71, endPoint y: 72, distance: 67.4
click at [71, 72] on div "Good morning, Nathan Here's what's happening across your business today" at bounding box center [122, 77] width 110 height 15
click at [156, 74] on h1 "Good morning, Nathan" at bounding box center [122, 74] width 110 height 8
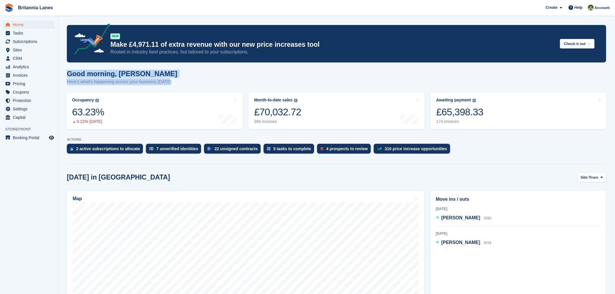
drag, startPoint x: 169, startPoint y: 82, endPoint x: 63, endPoint y: 71, distance: 106.3
click at [170, 72] on div "Good morning, Nathan Here's what's happening across your business today" at bounding box center [336, 81] width 539 height 22
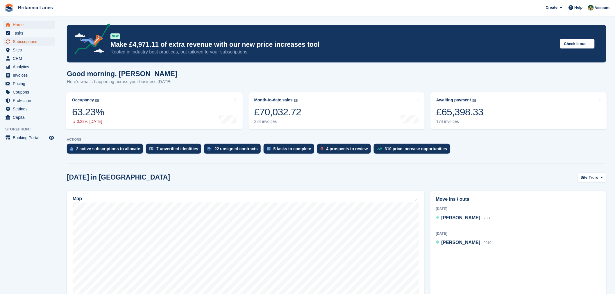
click at [36, 41] on span "Subscriptions" at bounding box center [30, 41] width 35 height 8
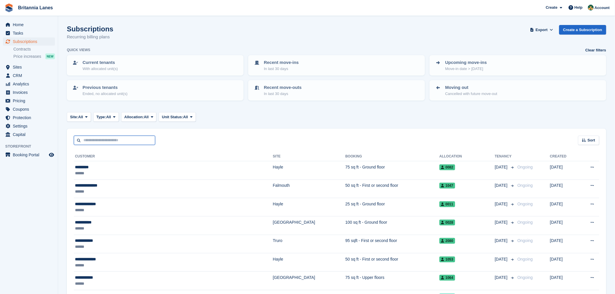
click at [93, 138] on input "text" at bounding box center [114, 141] width 81 height 10
type input "*******"
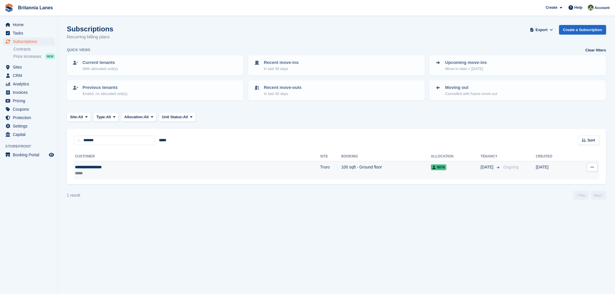
click at [117, 170] on div "*****" at bounding box center [130, 173] width 111 height 6
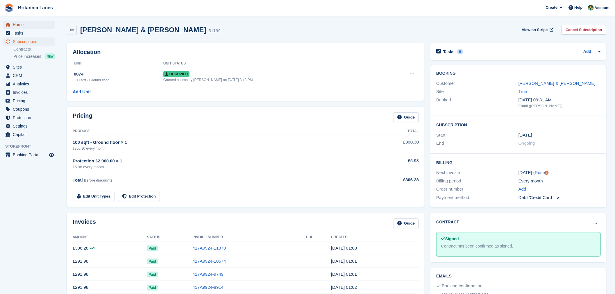
click at [29, 25] on span "Home" at bounding box center [30, 25] width 35 height 8
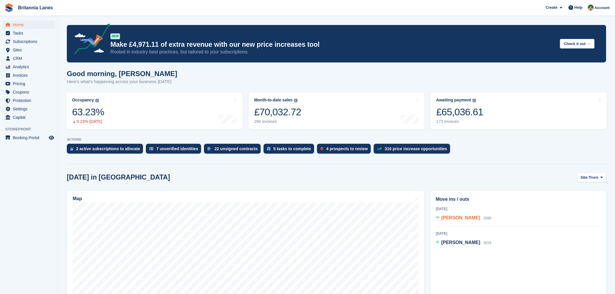
click at [453, 218] on span "[PERSON_NAME]" at bounding box center [460, 217] width 39 height 5
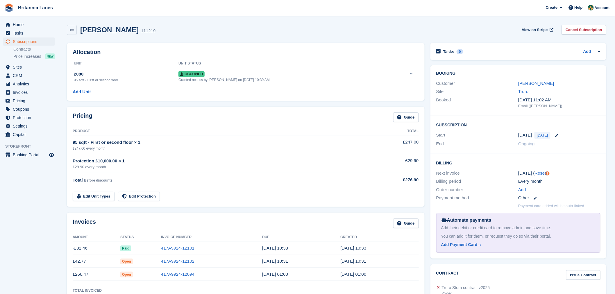
click at [186, 237] on th "Invoice Number" at bounding box center [211, 237] width 101 height 9
click at [181, 248] on link "417A9924-12101" at bounding box center [177, 248] width 33 height 5
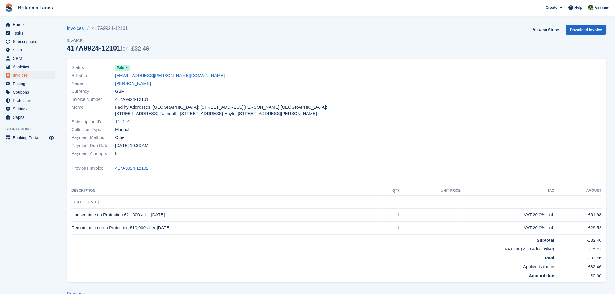
click at [190, 173] on div "Status Paid Billed to will.john@outlook.com Name William John Currency GBP Invo…" at bounding box center [336, 170] width 539 height 223
click at [117, 221] on td "Unused time on Protection £21,000 after 02 Oct 2025" at bounding box center [224, 214] width 306 height 13
click at [160, 217] on td "Unused time on Protection £21,000 after 02 Oct 2025" at bounding box center [224, 214] width 306 height 13
click at [161, 229] on td "Remaining time on Protection £10,000 after 02 Oct 2025" at bounding box center [224, 227] width 306 height 13
click at [133, 85] on link "[PERSON_NAME]" at bounding box center [133, 83] width 36 height 7
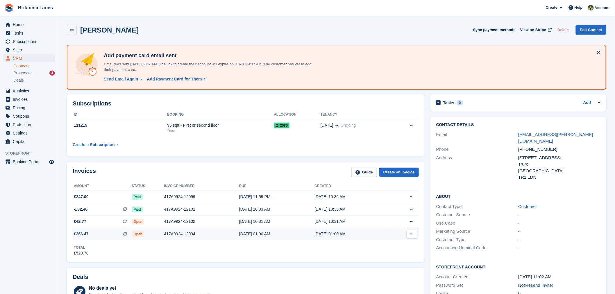
click at [110, 231] on span "£266.47 This is a recurring subscription invoice." at bounding box center [102, 234] width 59 height 6
click at [175, 222] on div "417A9924-12102" at bounding box center [201, 222] width 75 height 6
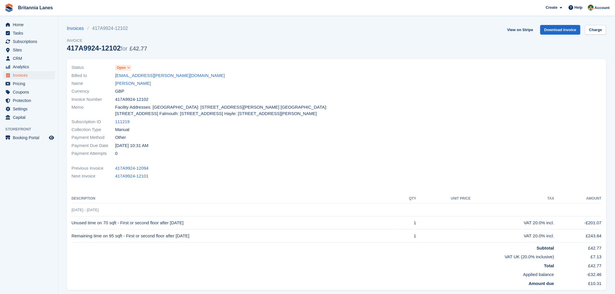
click at [212, 179] on div "Next Invoice 417A9924-12101" at bounding box center [336, 176] width 530 height 8
click at [169, 130] on div "Collection Type Manual" at bounding box center [202, 130] width 262 height 8
click at [147, 171] on link "417A9924-12094" at bounding box center [131, 168] width 33 height 7
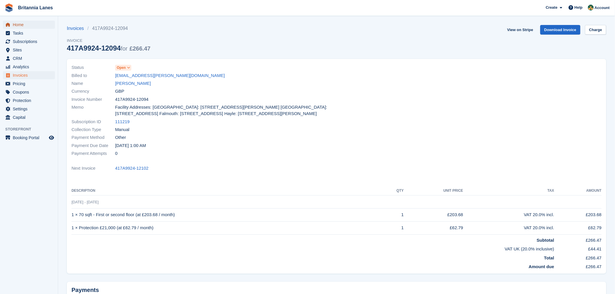
click at [24, 21] on span "Home" at bounding box center [30, 25] width 35 height 8
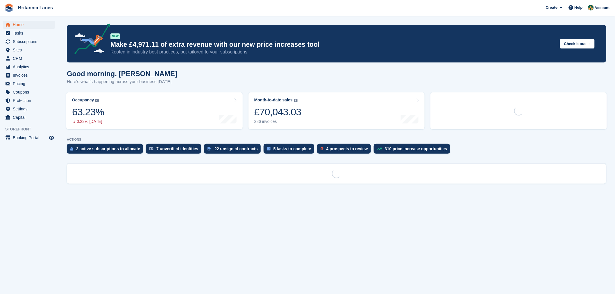
click at [204, 88] on div "Good morning, [PERSON_NAME] Here's what's happening across your business [DATE]" at bounding box center [336, 81] width 539 height 22
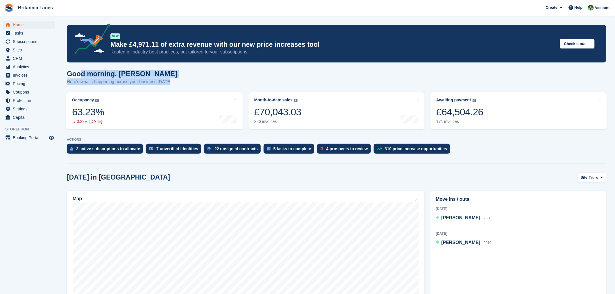
drag, startPoint x: 114, startPoint y: 74, endPoint x: 80, endPoint y: 70, distance: 34.8
click at [80, 70] on div "Good morning, [PERSON_NAME] Here's what's happening across your business [DATE]" at bounding box center [336, 81] width 539 height 22
